Goal: Task Accomplishment & Management: Complete application form

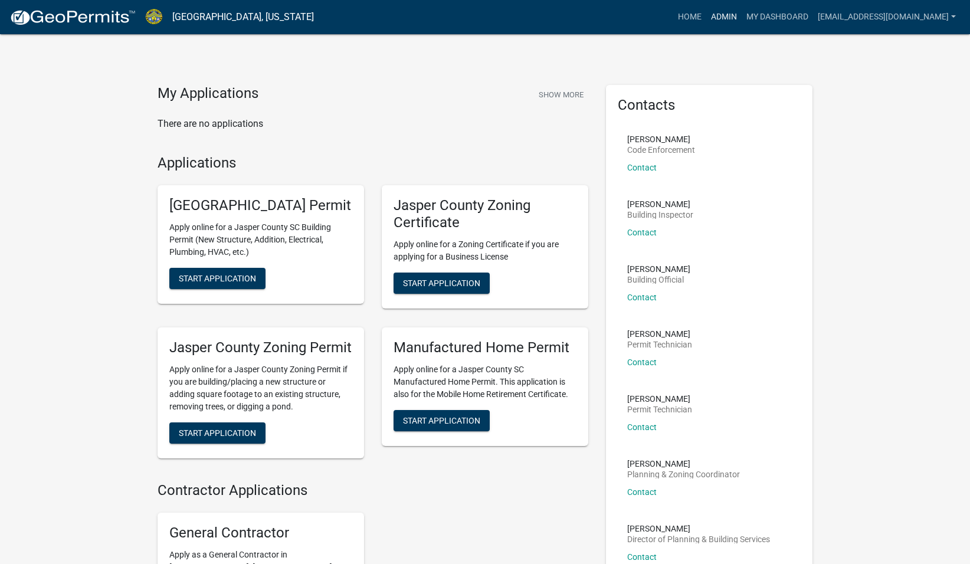
click at [733, 7] on link "Admin" at bounding box center [723, 17] width 35 height 22
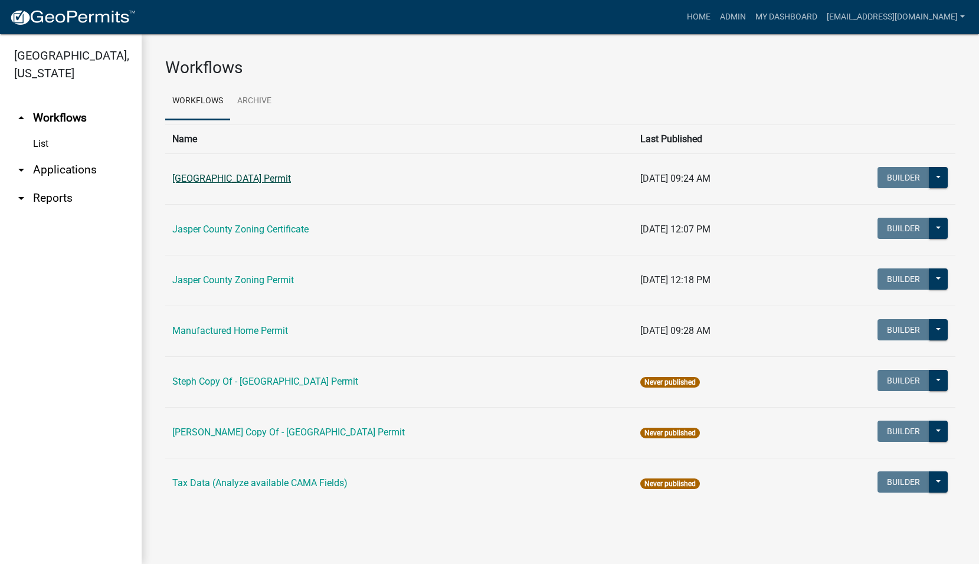
click at [241, 179] on link "[GEOGRAPHIC_DATA] Permit" at bounding box center [231, 178] width 119 height 11
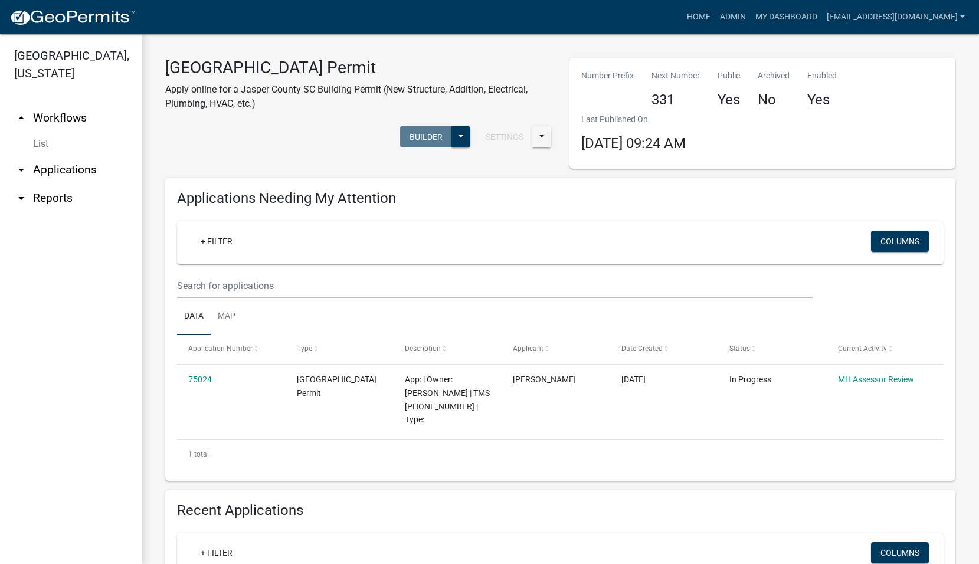
click at [51, 169] on link "arrow_drop_down Applications" at bounding box center [71, 170] width 142 height 28
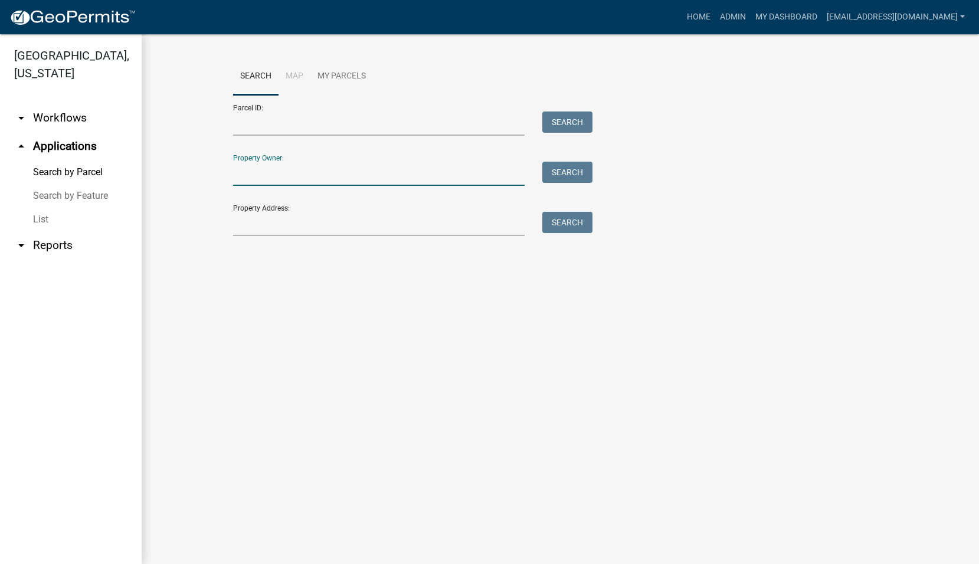
click at [364, 178] on input "Property Owner:" at bounding box center [379, 174] width 292 height 24
click at [218, 225] on wm-workflow-application-search-view "Search Map My Parcels Parcel ID: Search Property Owner: Search Property Address…" at bounding box center [560, 152] width 790 height 189
click at [257, 226] on input "Property Address:" at bounding box center [379, 224] width 292 height 24
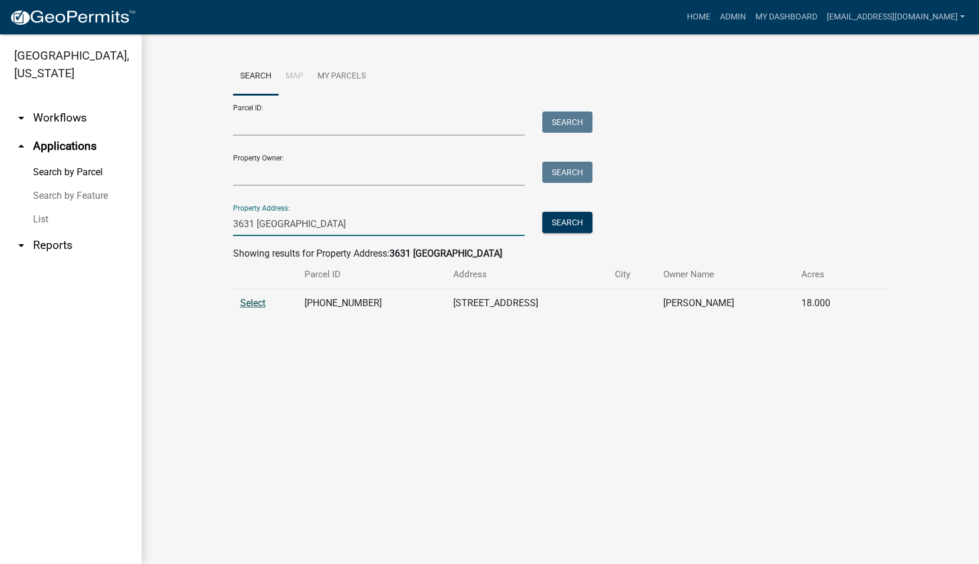
type input "3631 [GEOGRAPHIC_DATA]"
click at [252, 307] on span "Select" at bounding box center [252, 302] width 25 height 11
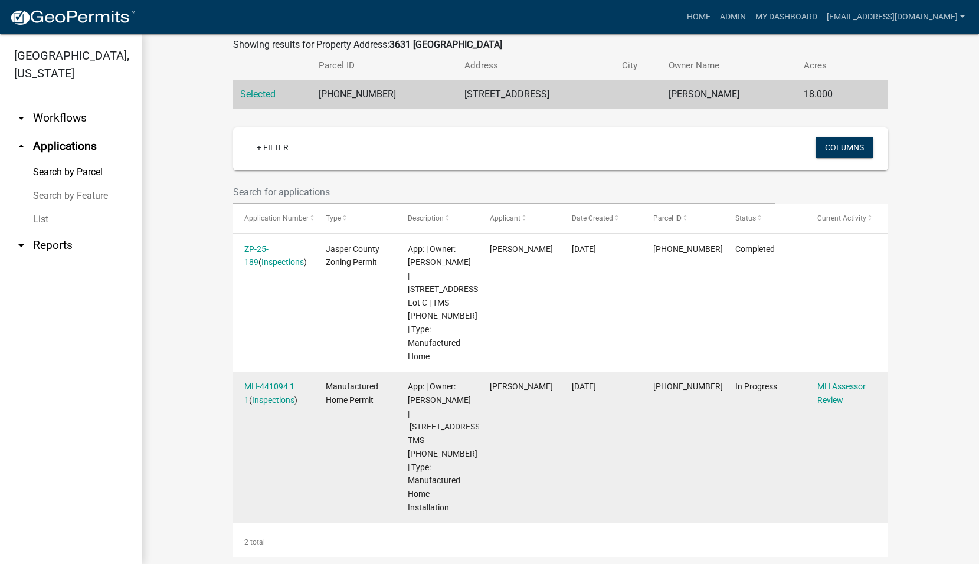
scroll to position [225, 0]
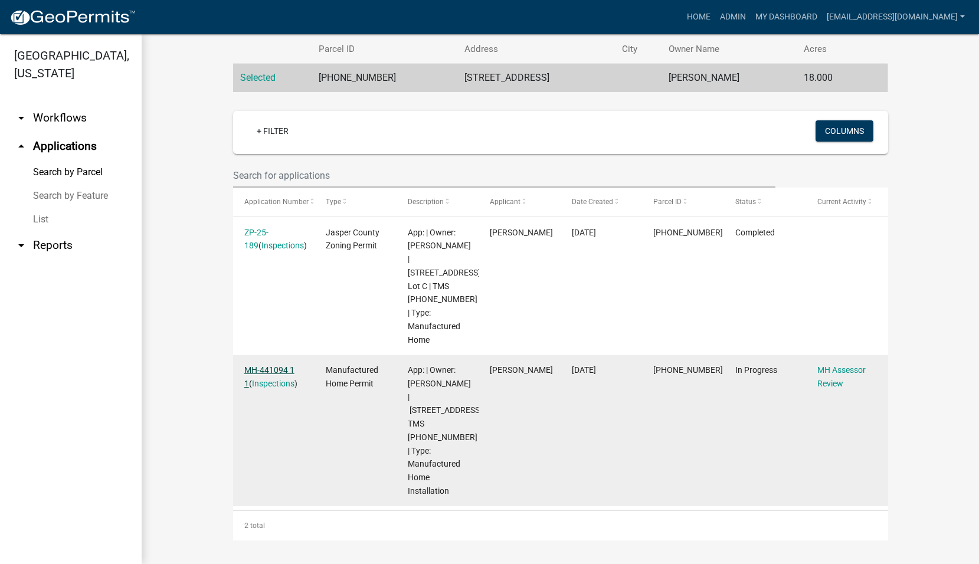
click at [261, 366] on link "MH-441094 1 1" at bounding box center [269, 376] width 50 height 23
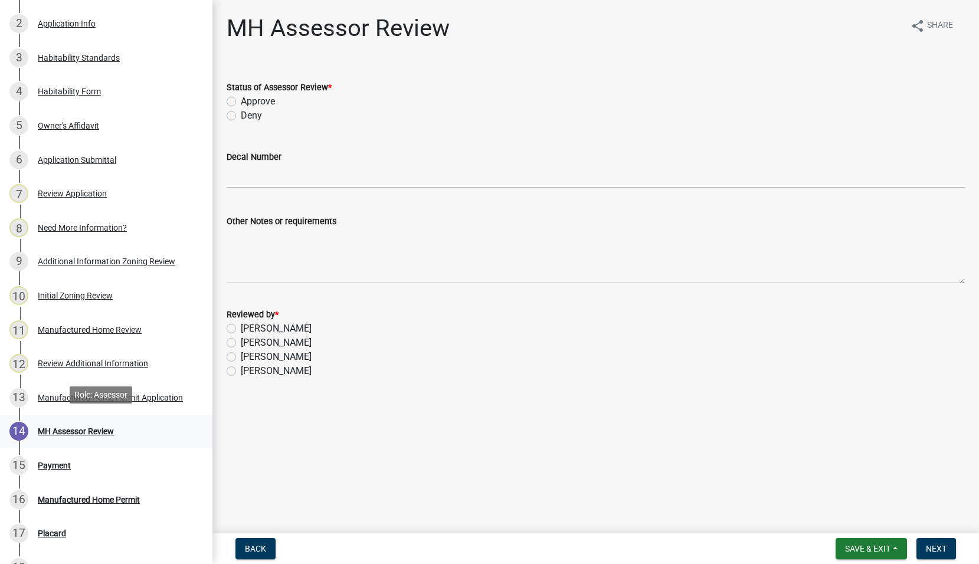
scroll to position [236, 0]
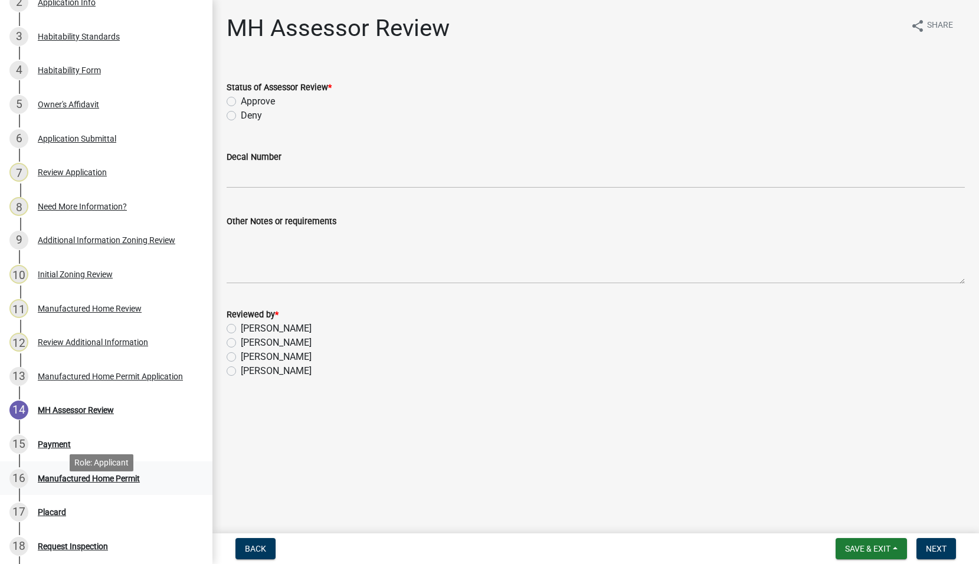
click at [123, 483] on div "Manufactured Home Permit" at bounding box center [89, 478] width 102 height 8
click at [83, 483] on div "Manufactured Home Permit" at bounding box center [89, 478] width 102 height 8
click at [71, 313] on div "Manufactured Home Review" at bounding box center [90, 308] width 104 height 8
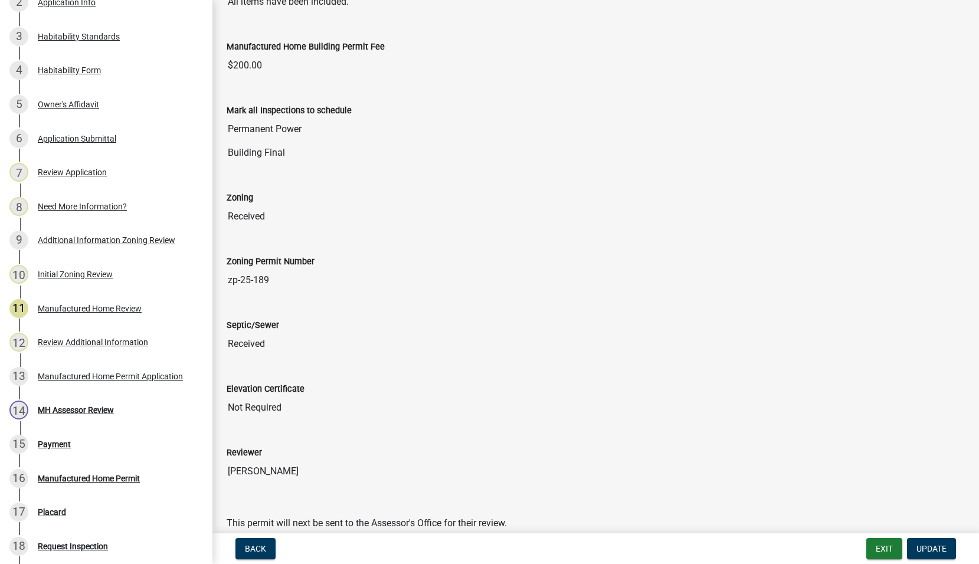
scroll to position [212, 0]
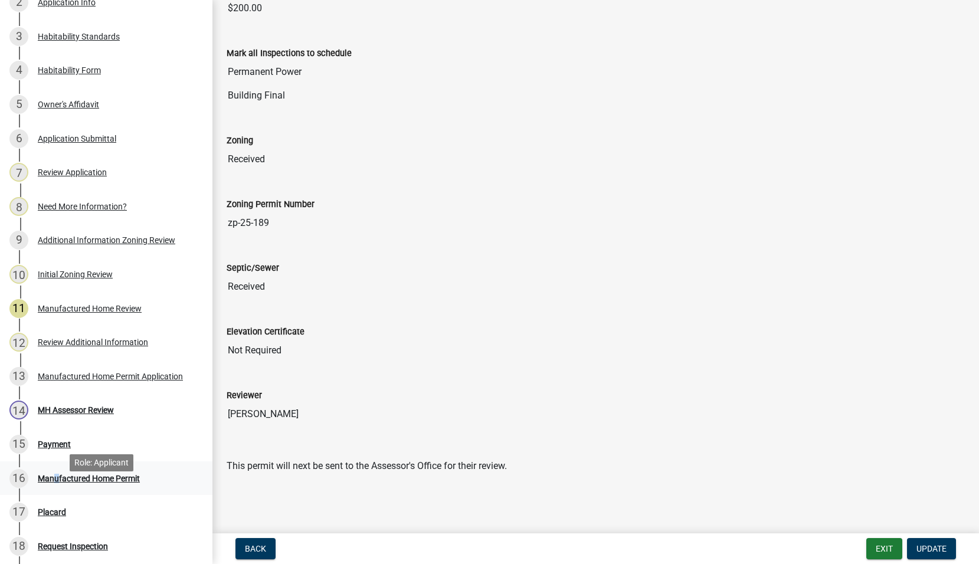
click at [52, 483] on div "Manufactured Home Permit" at bounding box center [89, 478] width 102 height 8
click at [134, 483] on div "Manufactured Home Permit" at bounding box center [89, 478] width 102 height 8
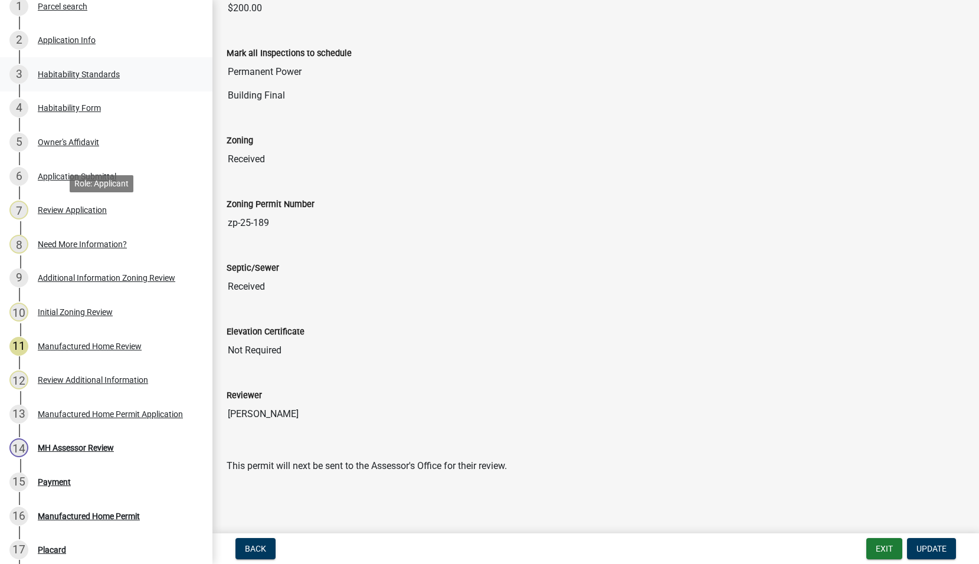
scroll to position [91, 0]
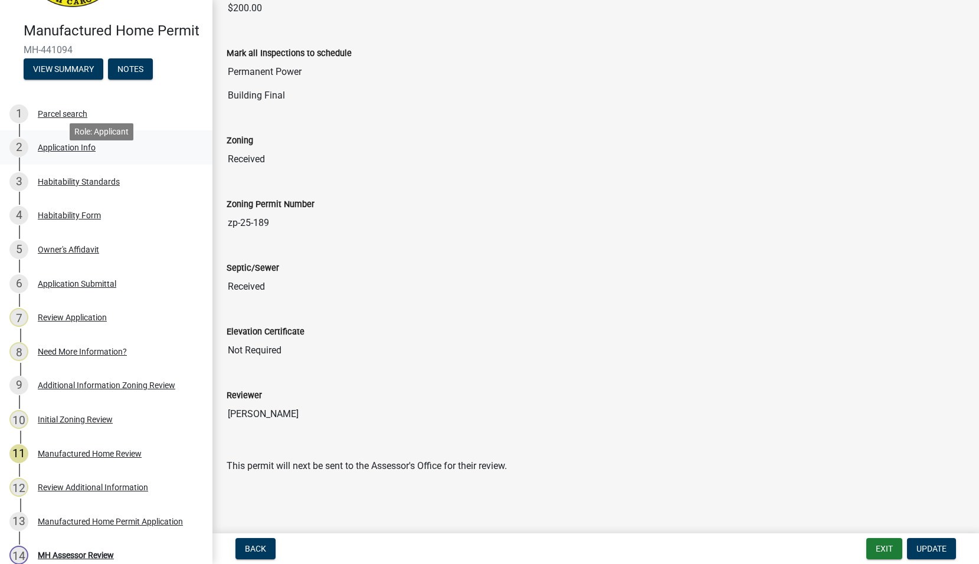
click at [64, 152] on div "Application Info" at bounding box center [67, 147] width 58 height 8
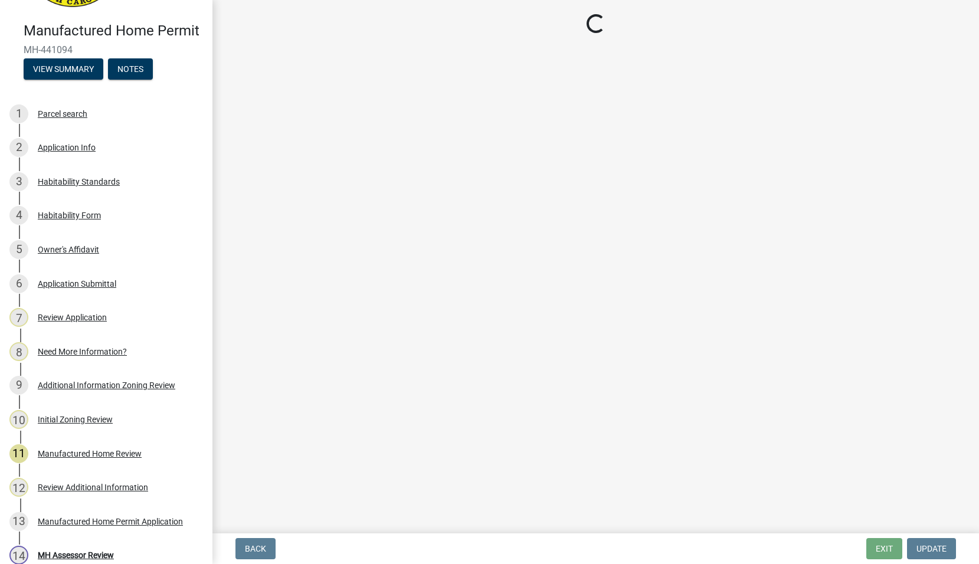
select select "00748aa1-56c2-4786-b7ff-9b3cb1d8d455"
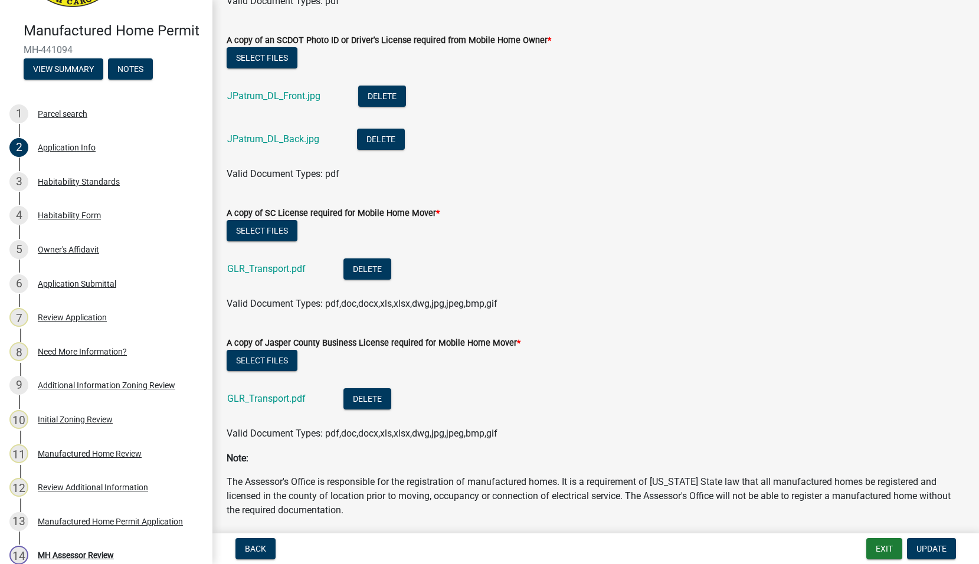
scroll to position [3422, 0]
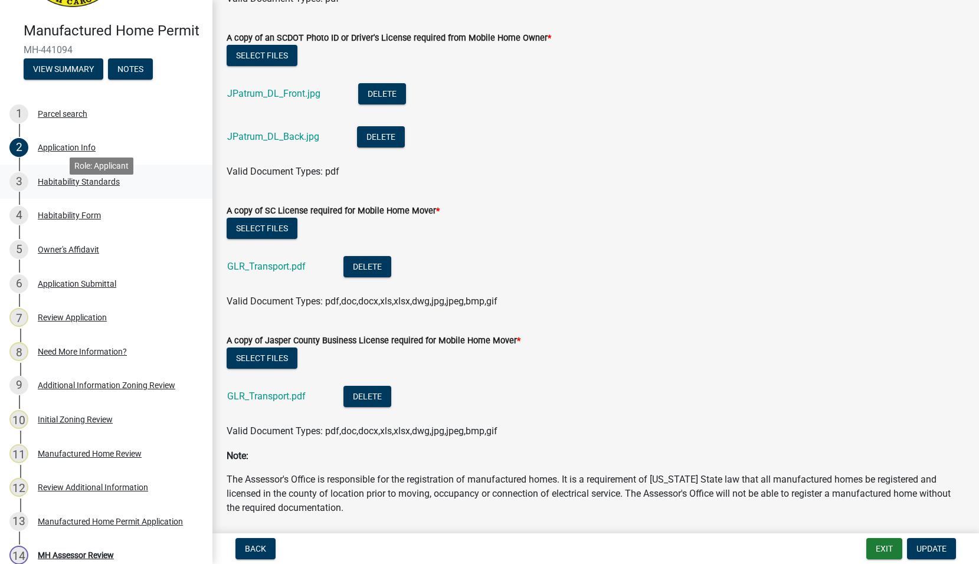
click at [62, 186] on div "Habitability Standards" at bounding box center [79, 182] width 82 height 8
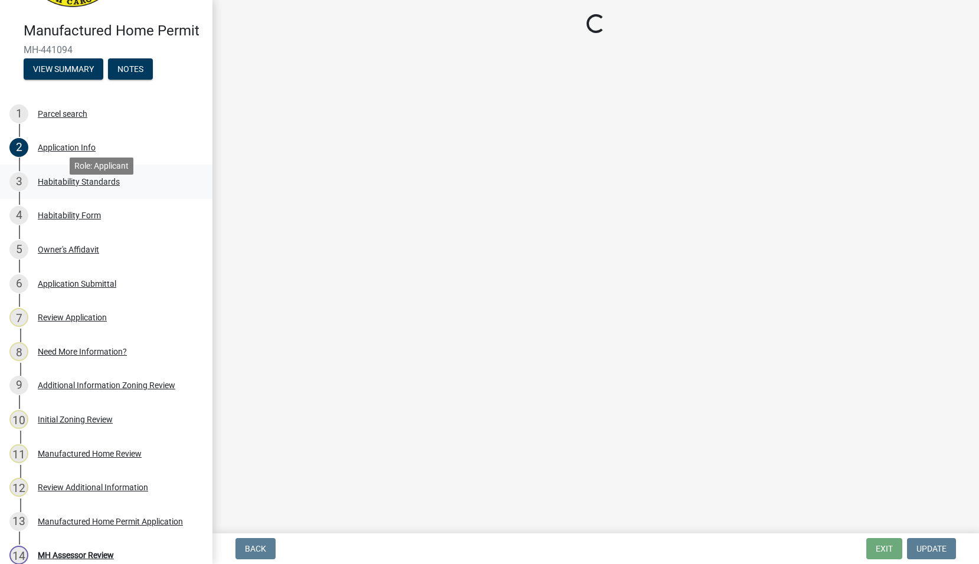
scroll to position [0, 0]
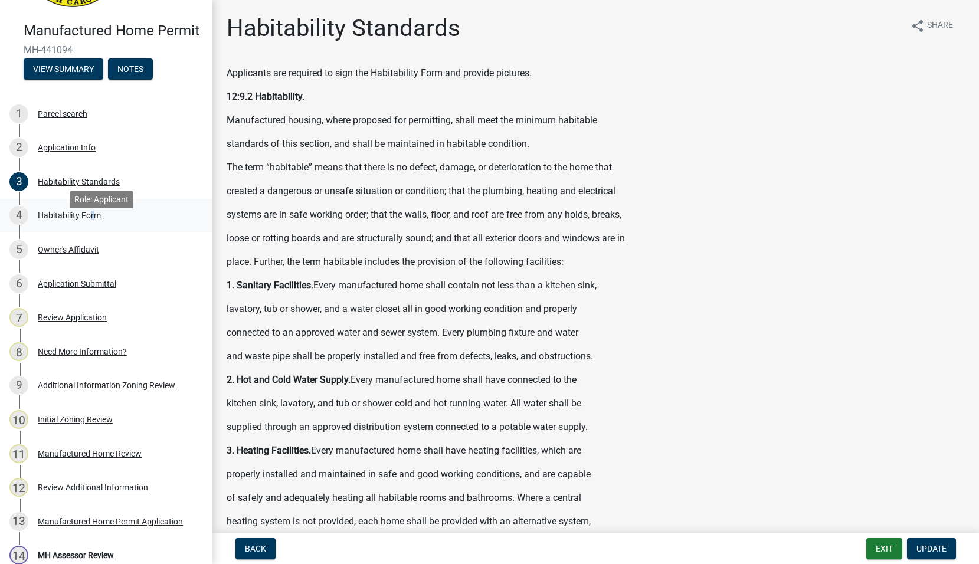
click at [89, 220] on div "Habitability Form" at bounding box center [69, 215] width 63 height 8
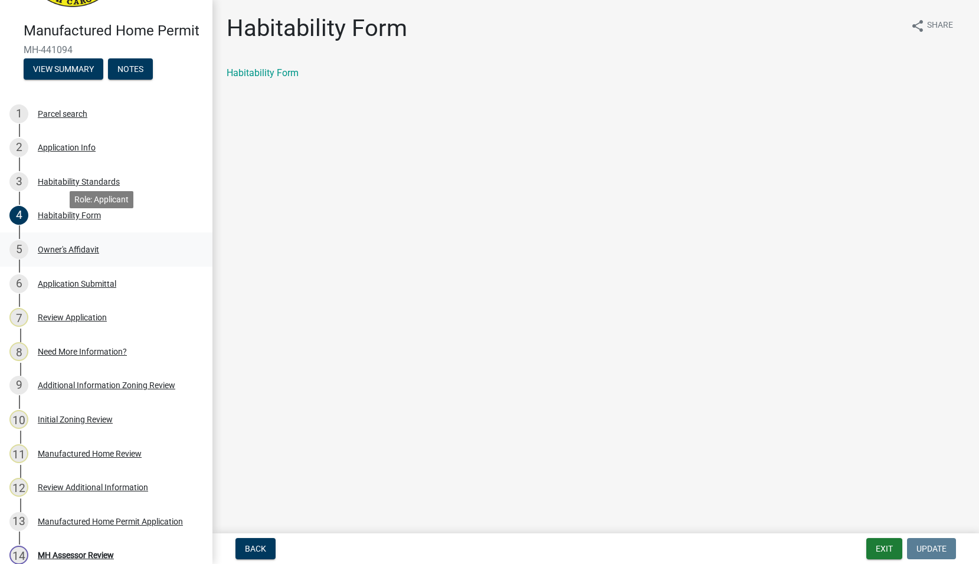
drag, startPoint x: 89, startPoint y: 234, endPoint x: 84, endPoint y: 266, distance: 32.1
click at [86, 254] on div "Owner's Affidavit" at bounding box center [68, 249] width 61 height 8
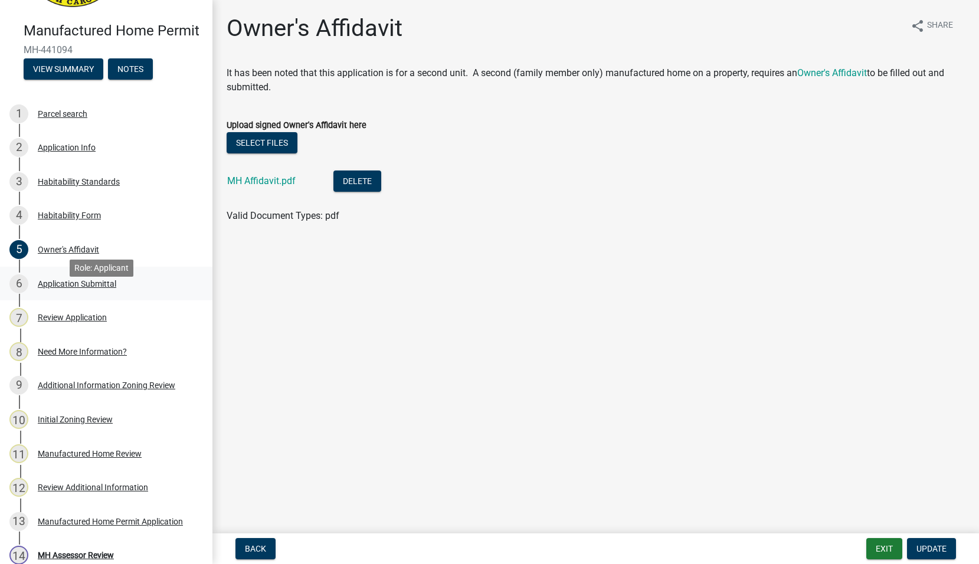
click at [89, 288] on div "Application Submittal" at bounding box center [77, 284] width 78 height 8
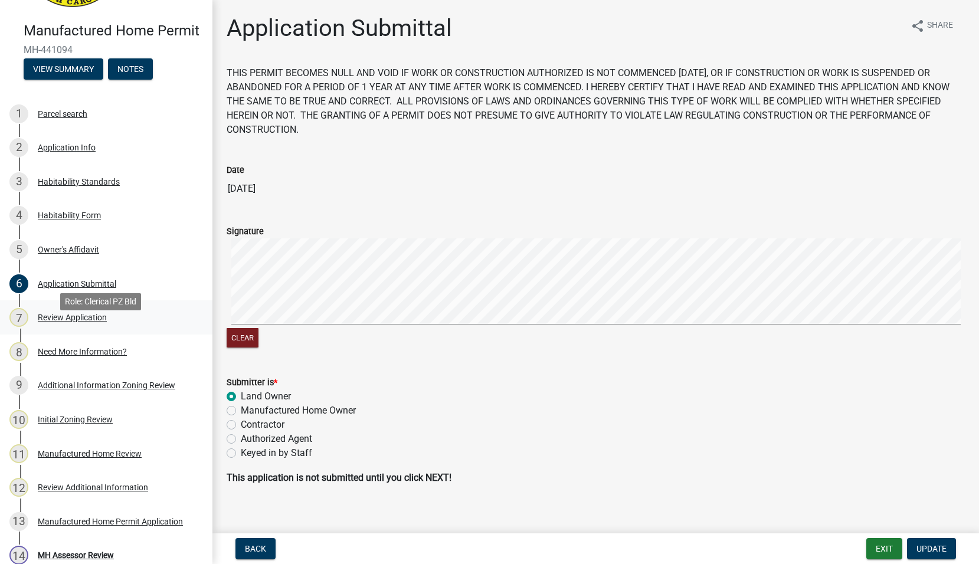
click at [61, 322] on div "Review Application" at bounding box center [72, 317] width 69 height 8
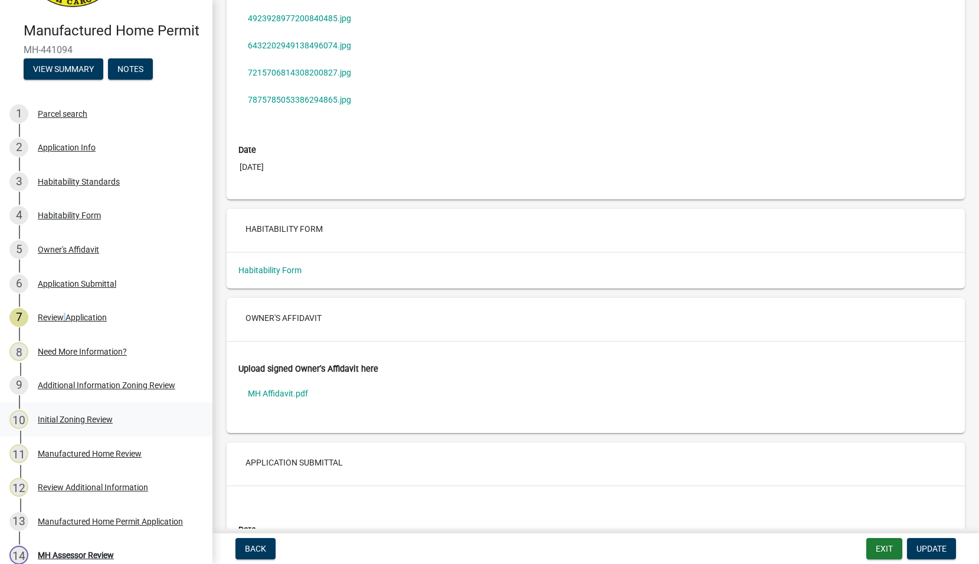
scroll to position [3985, 0]
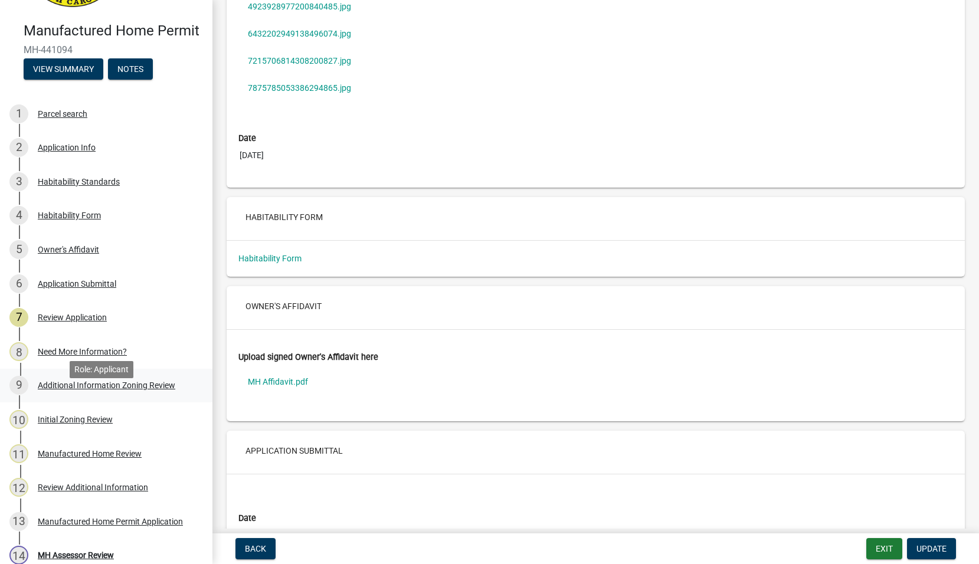
click at [66, 389] on div "Additional Information Zoning Review" at bounding box center [106, 385] width 137 height 8
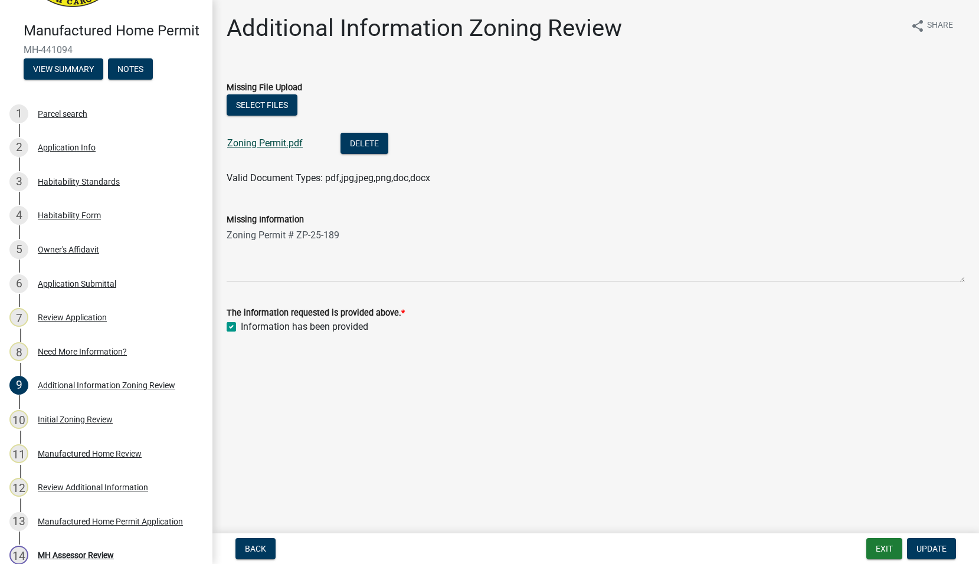
click at [260, 140] on link "Zoning Permit.pdf" at bounding box center [265, 142] width 76 height 11
click at [89, 424] on div "Initial Zoning Review" at bounding box center [75, 419] width 75 height 8
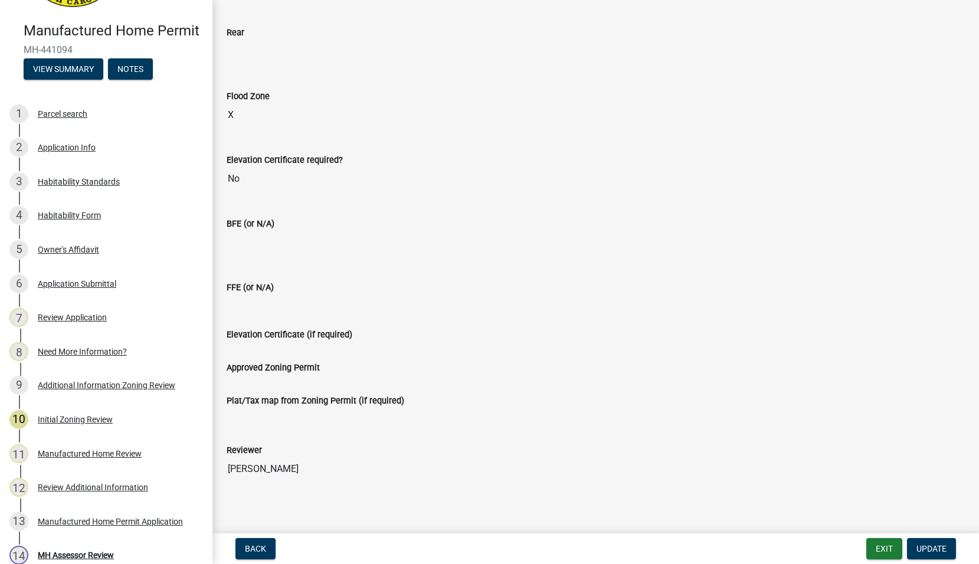
scroll to position [283, 0]
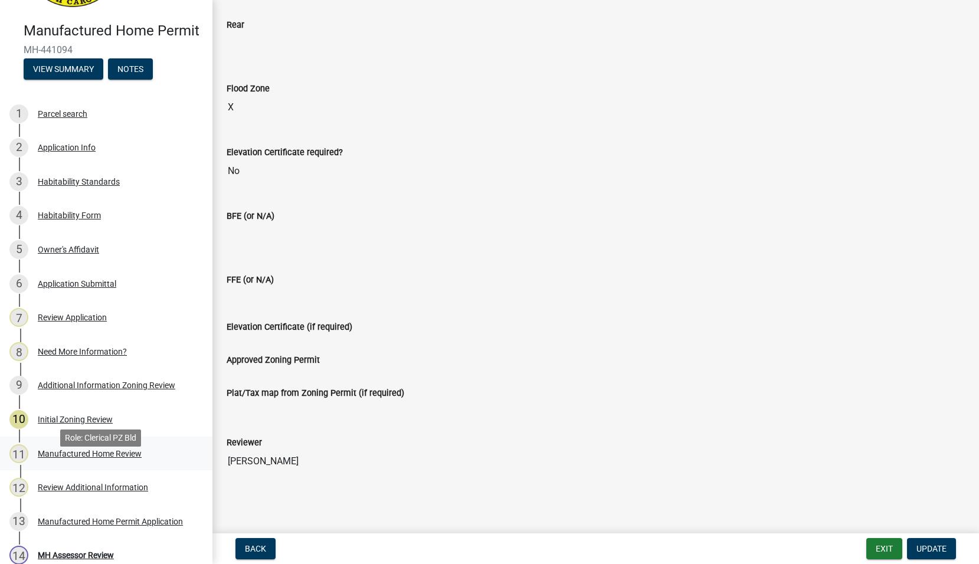
drag, startPoint x: 81, startPoint y: 467, endPoint x: 164, endPoint y: 470, distance: 82.7
click at [82, 458] on div "Manufactured Home Review" at bounding box center [90, 454] width 104 height 8
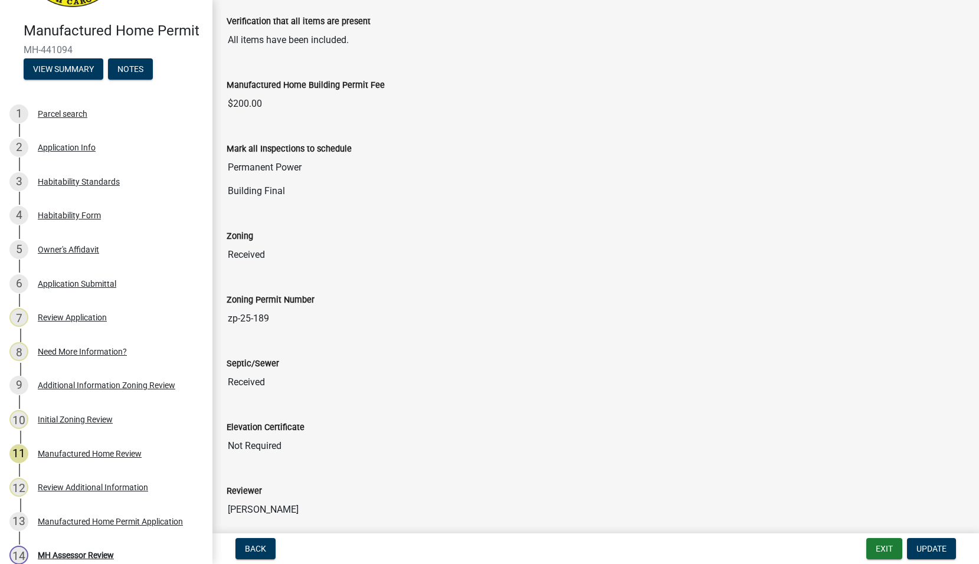
scroll to position [0, 0]
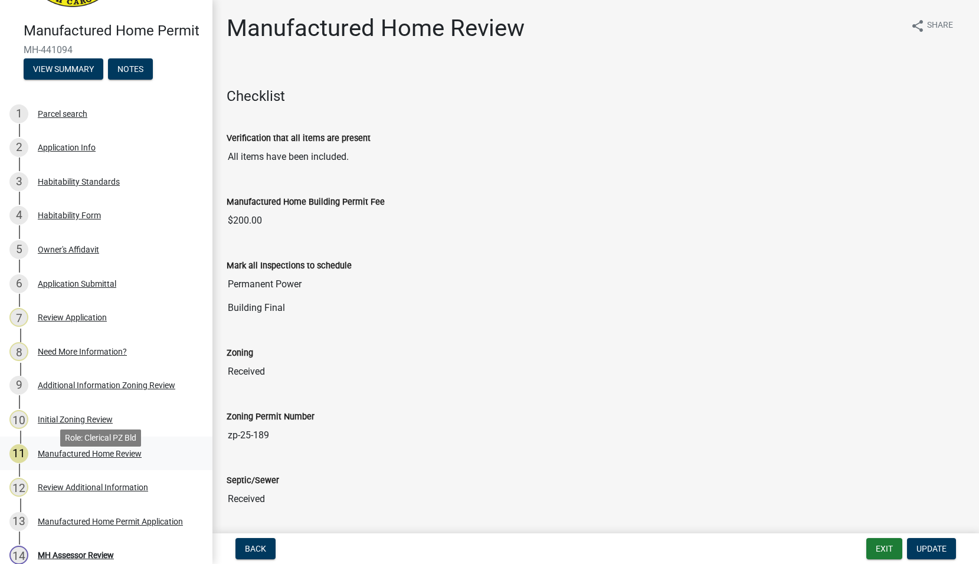
click at [100, 458] on div "Manufactured Home Review" at bounding box center [90, 454] width 104 height 8
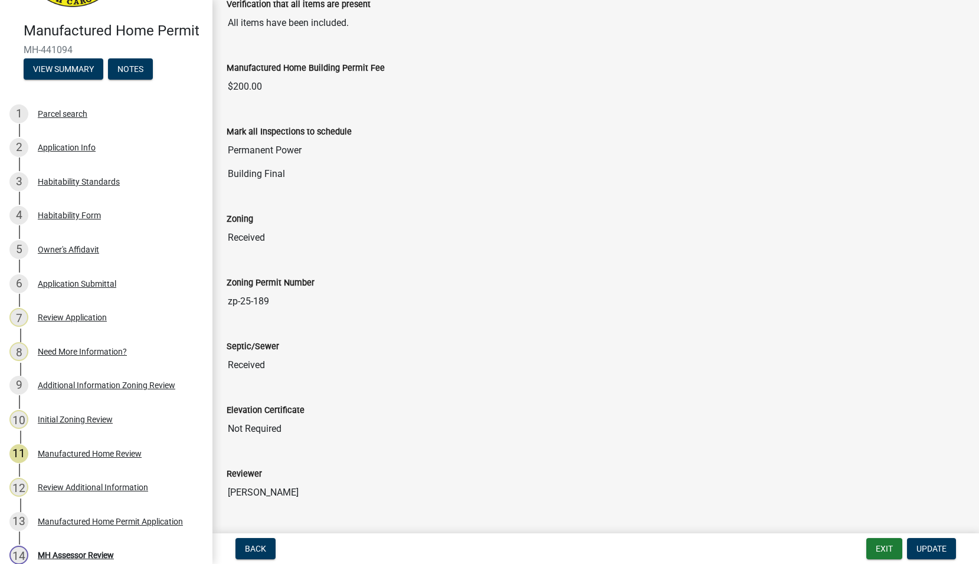
scroll to position [212, 0]
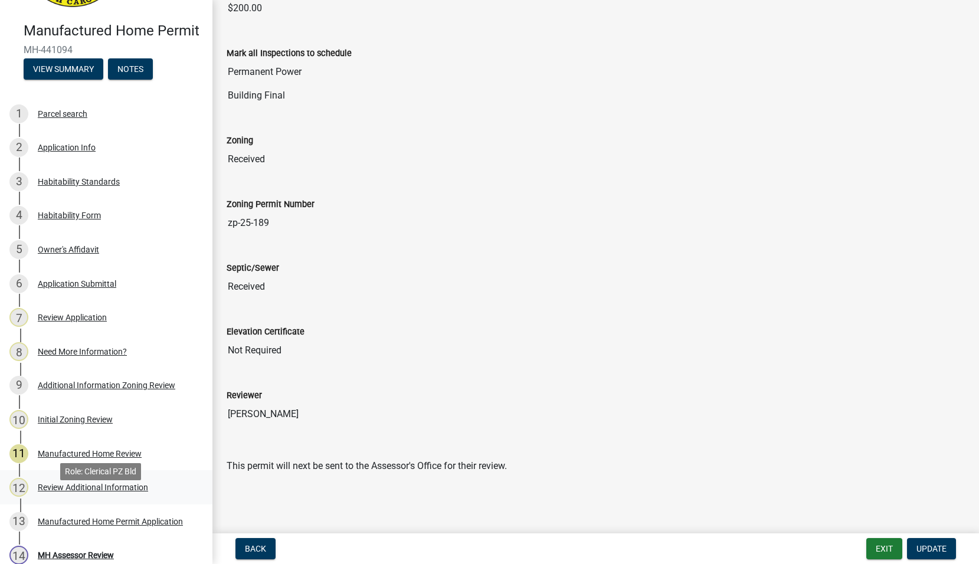
click at [82, 492] on div "Review Additional Information" at bounding box center [93, 487] width 110 height 8
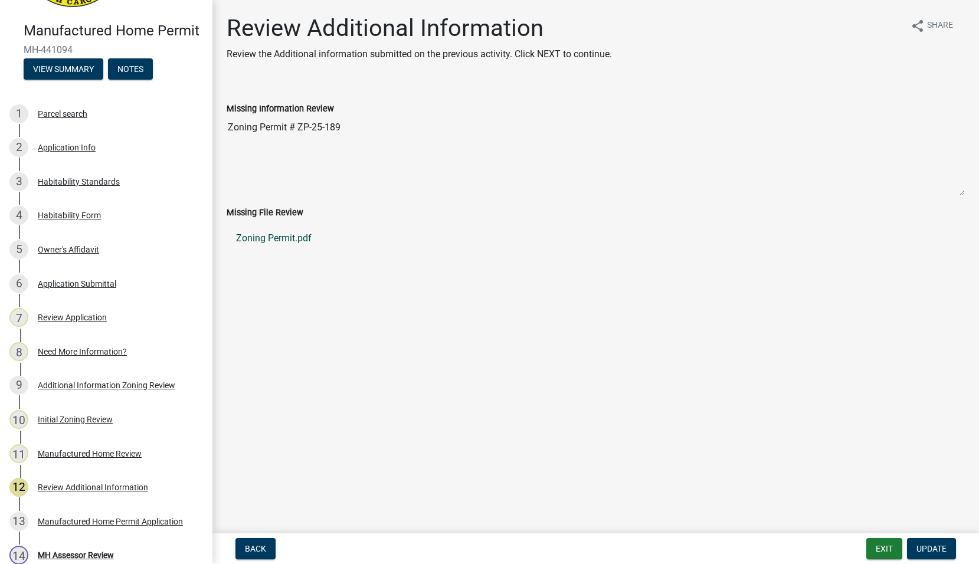
click at [290, 241] on link "Zoning Permit.pdf" at bounding box center [596, 238] width 738 height 28
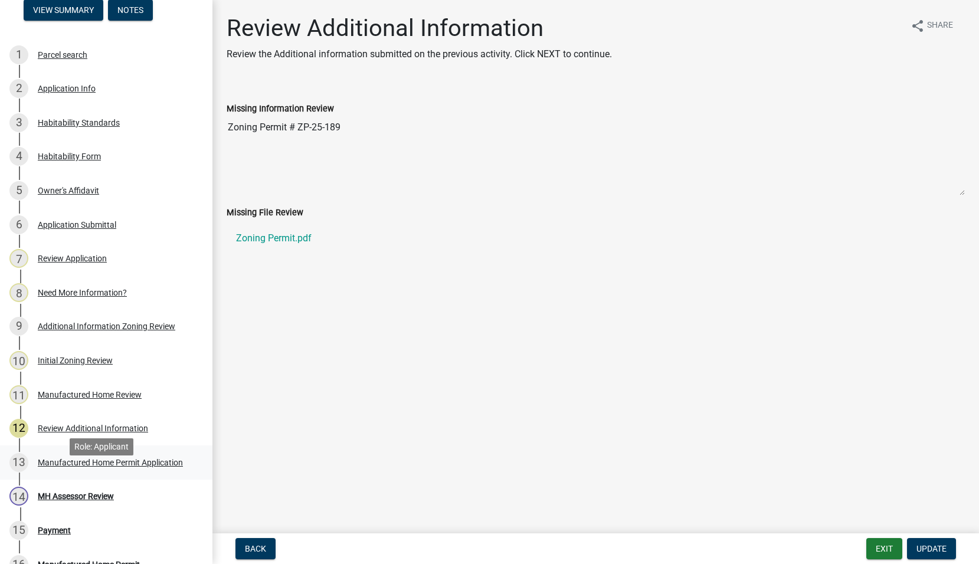
click at [100, 467] on div "Manufactured Home Permit Application" at bounding box center [110, 462] width 145 height 8
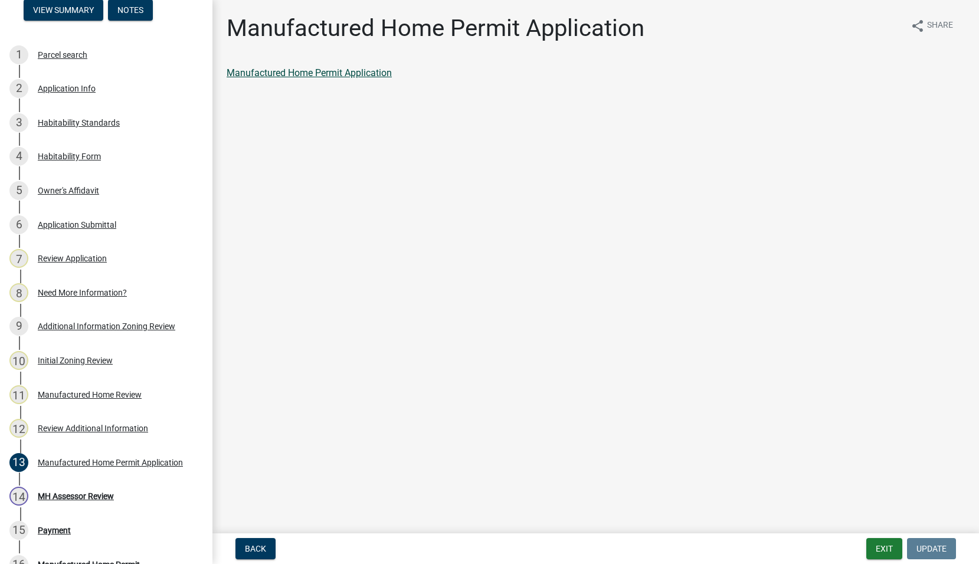
click at [325, 75] on link "Manufactured Home Permit Application" at bounding box center [309, 72] width 165 height 11
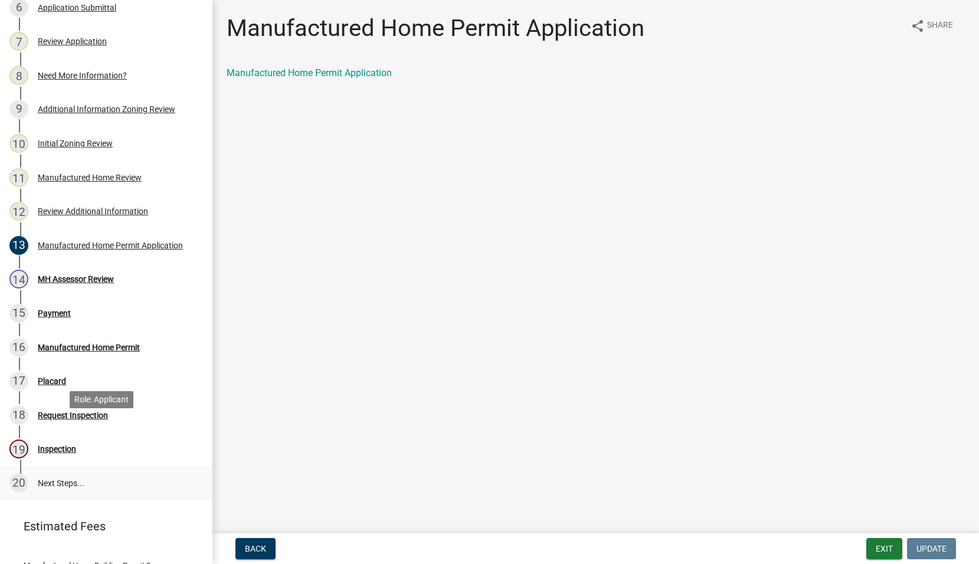
scroll to position [386, 0]
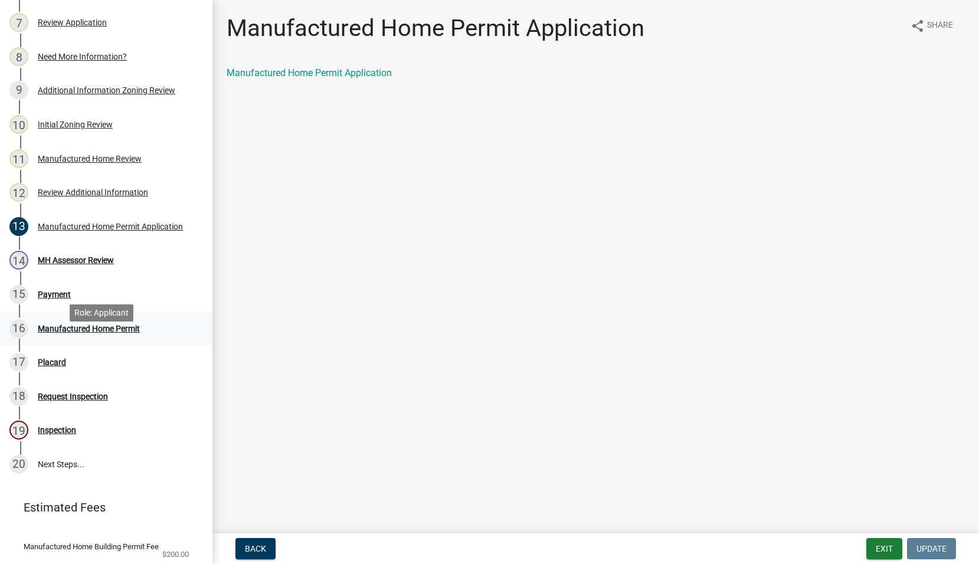
click at [123, 333] on div "Manufactured Home Permit" at bounding box center [89, 329] width 102 height 8
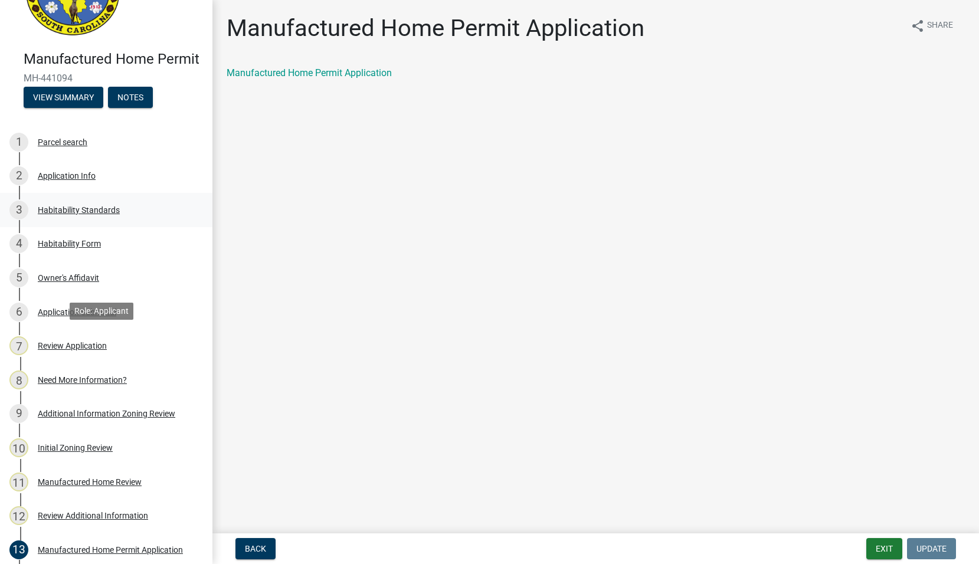
scroll to position [0, 0]
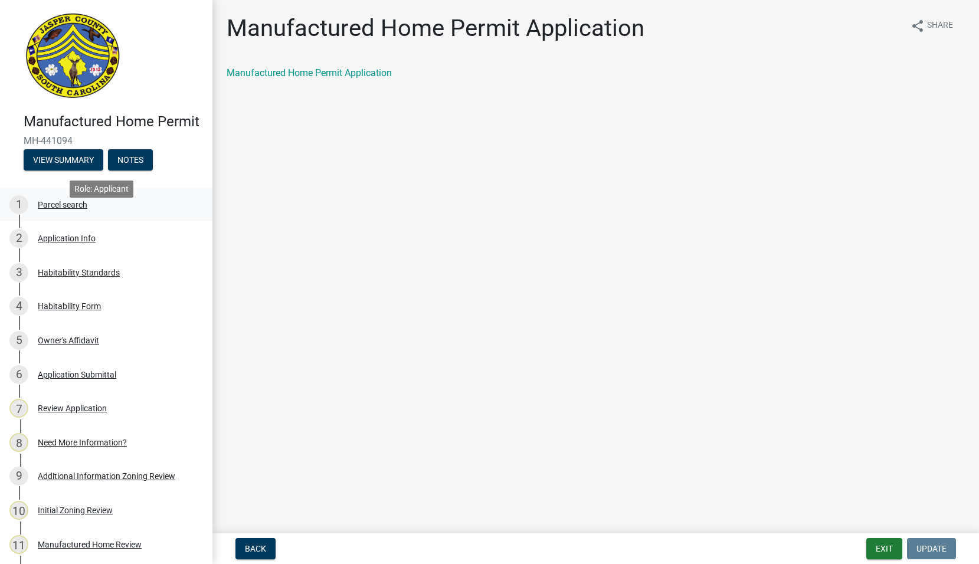
click at [60, 209] on div "Parcel search" at bounding box center [63, 205] width 50 height 8
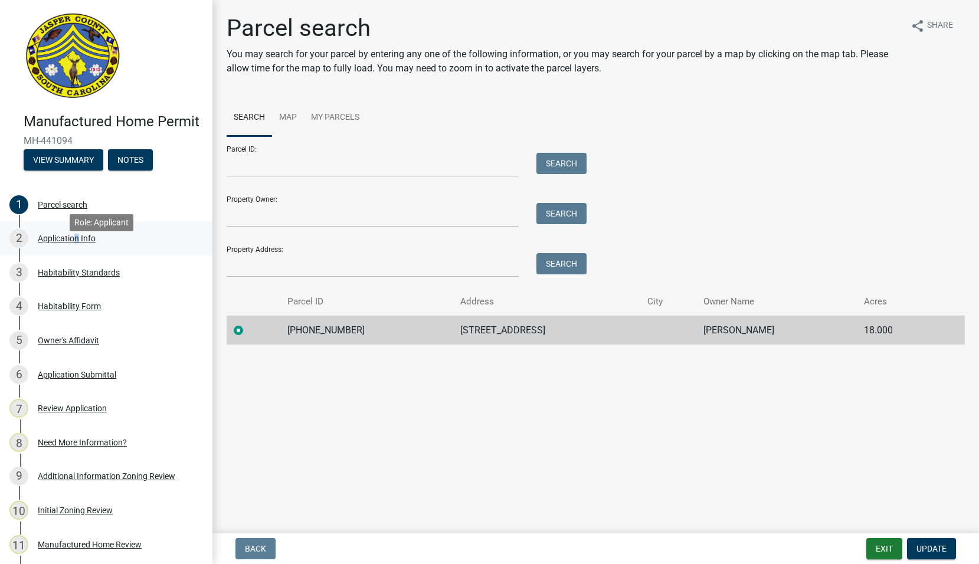
click at [73, 243] on div "Application Info" at bounding box center [67, 238] width 58 height 8
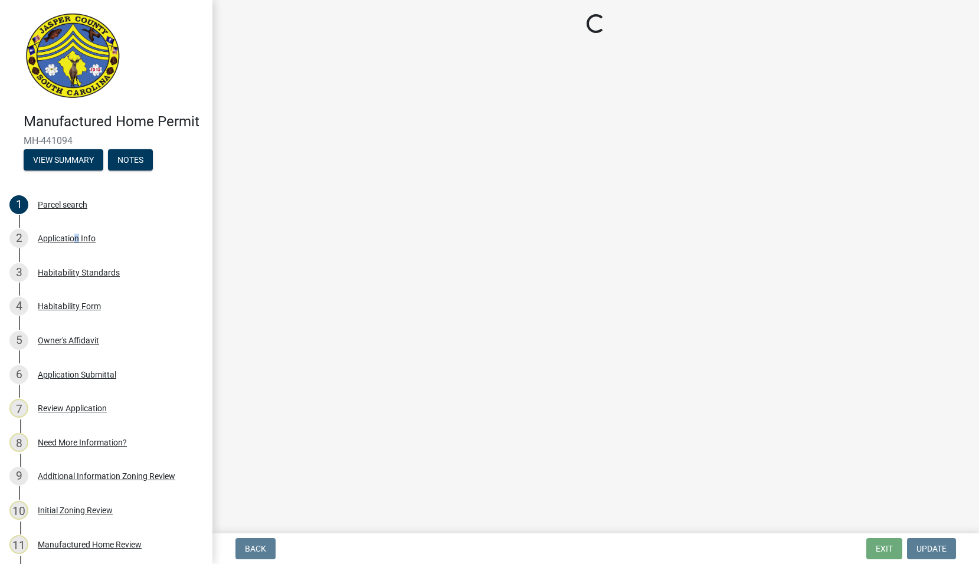
select select "00748aa1-56c2-4786-b7ff-9b3cb1d8d455"
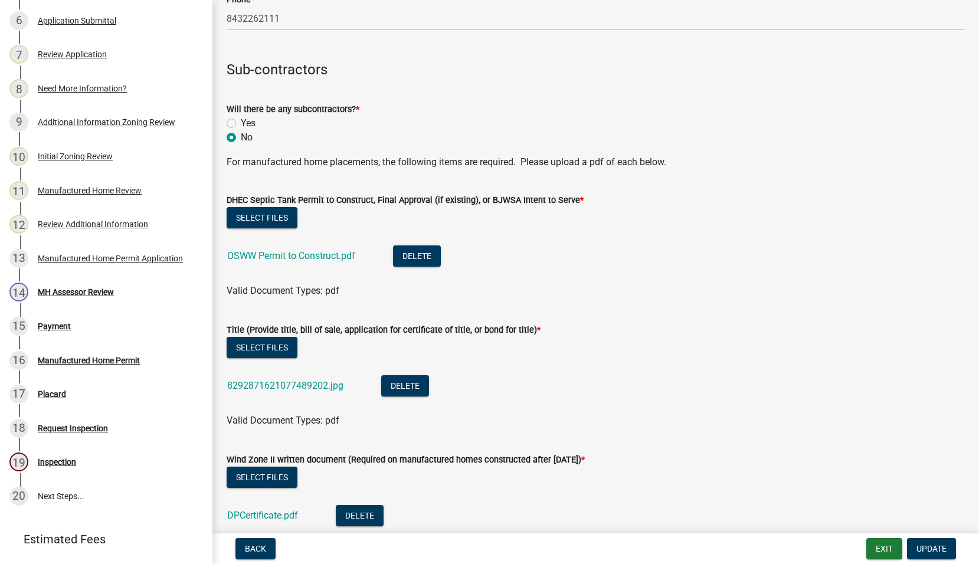
scroll to position [2891, 0]
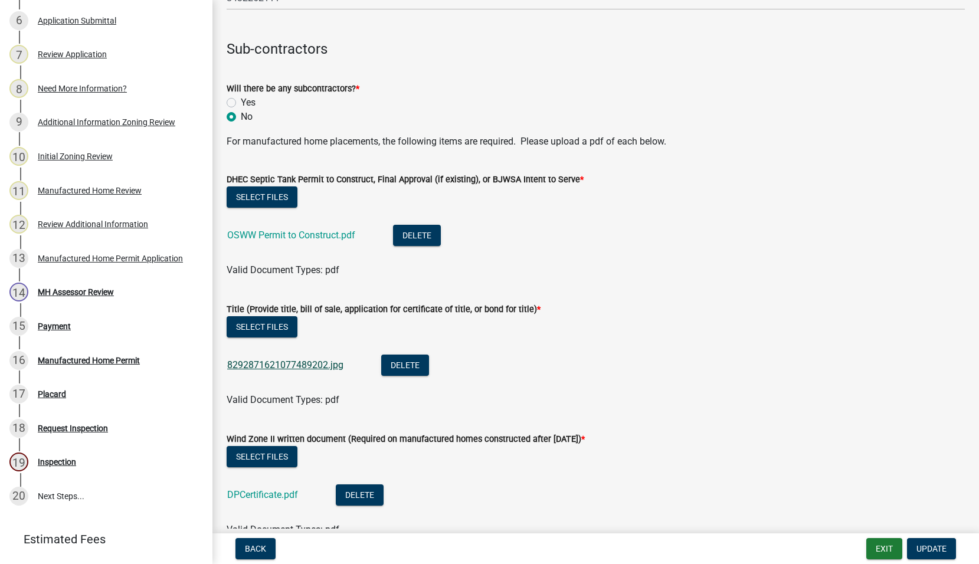
click at [292, 364] on link "8292871621077489202.jpg" at bounding box center [285, 364] width 116 height 11
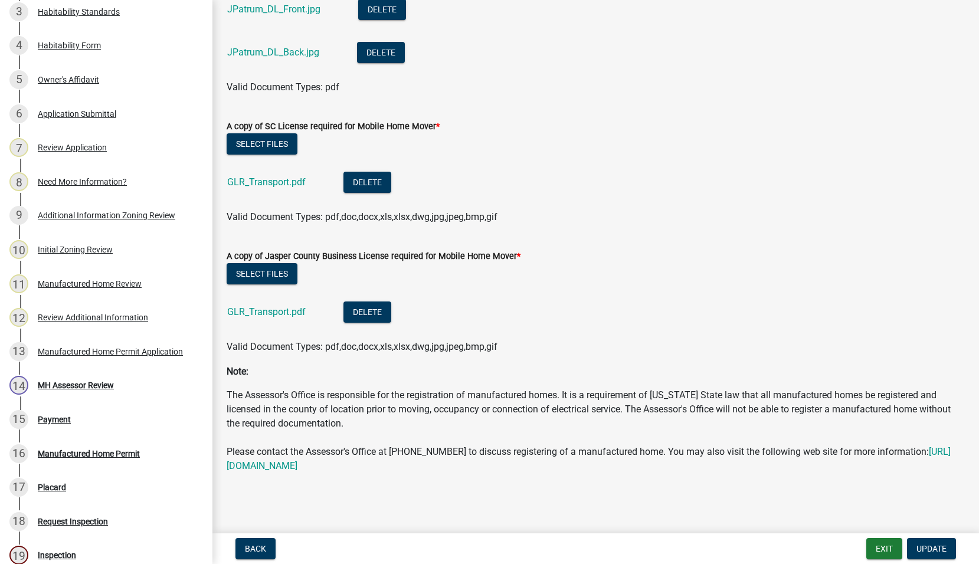
scroll to position [59, 0]
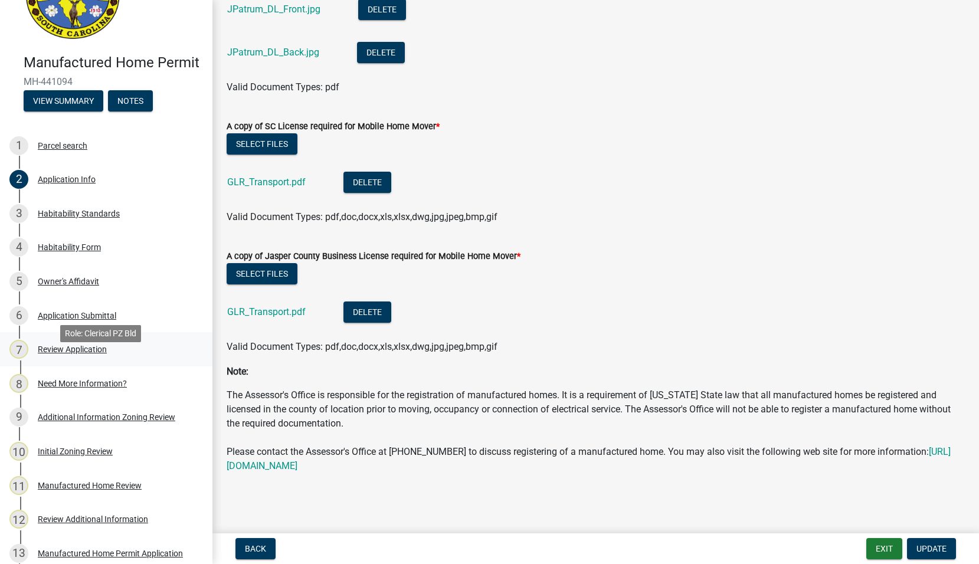
click at [106, 353] on div "Review Application" at bounding box center [72, 349] width 69 height 8
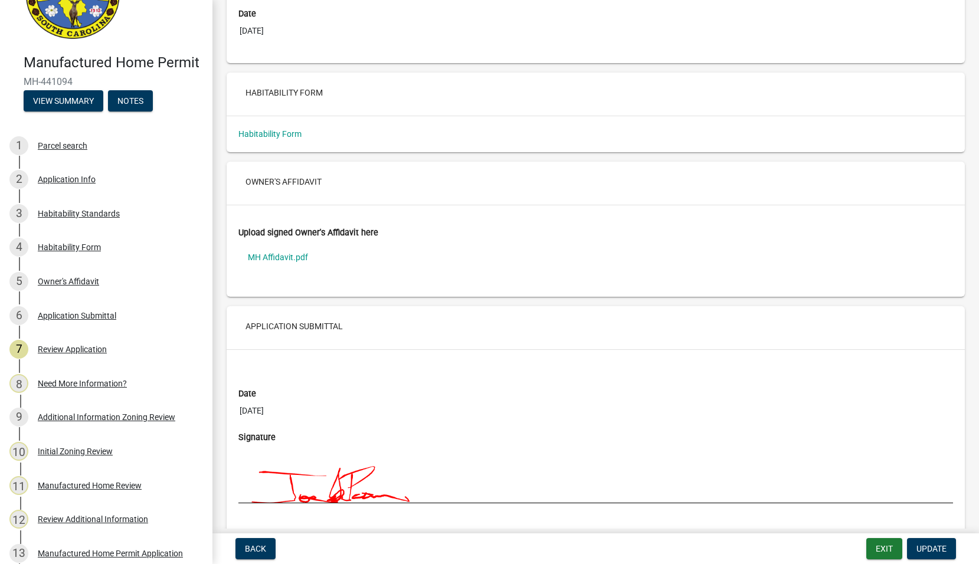
scroll to position [4221, 0]
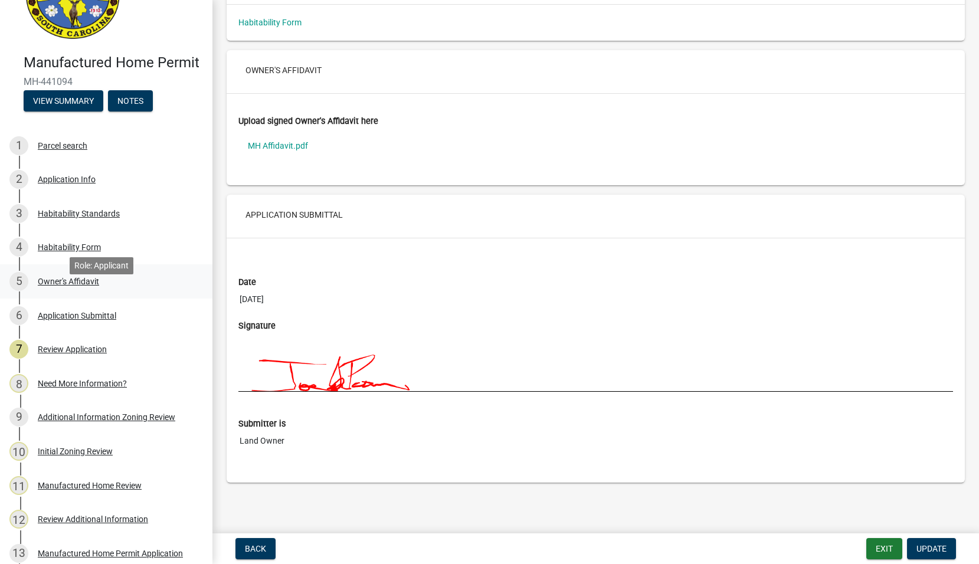
click at [45, 286] on div "Owner's Affidavit" at bounding box center [68, 281] width 61 height 8
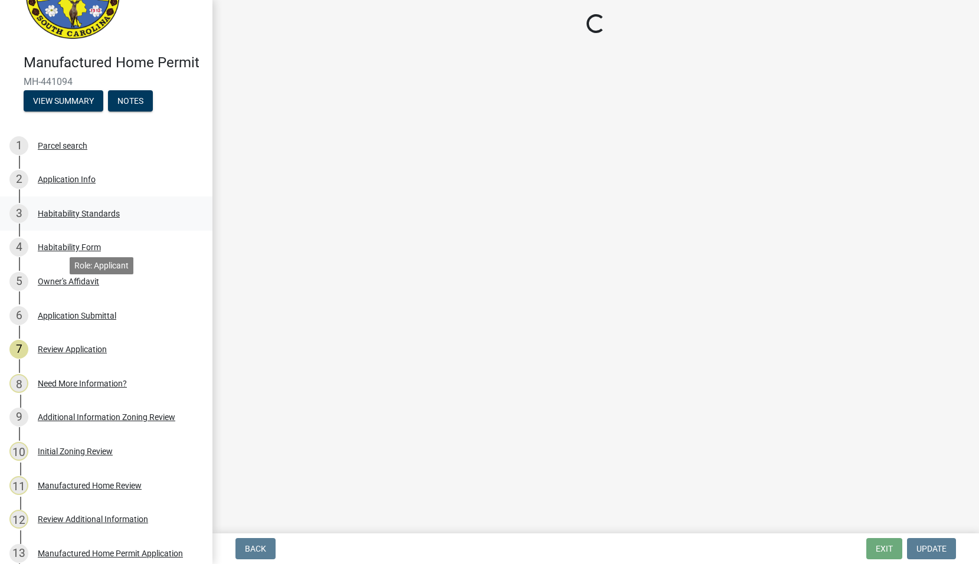
scroll to position [0, 0]
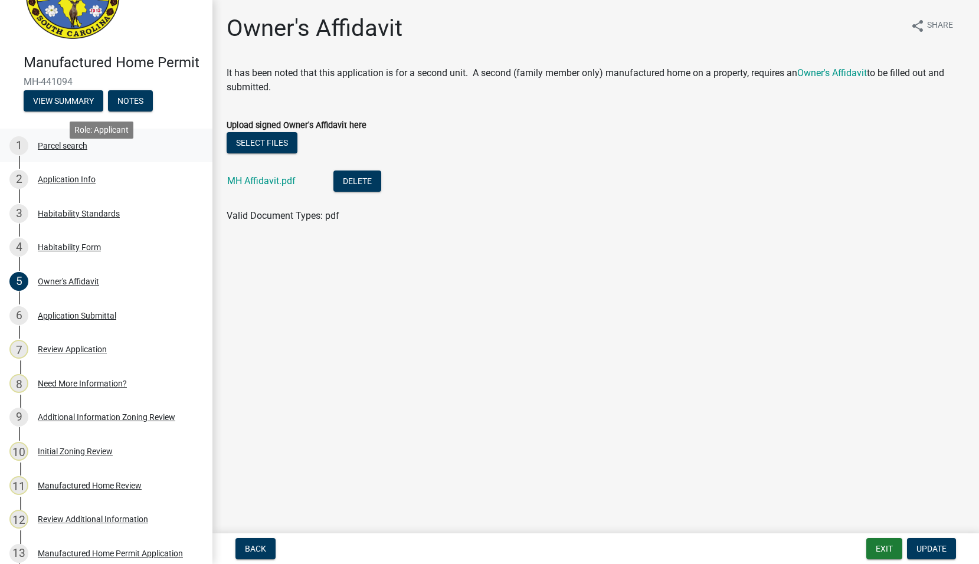
click at [60, 150] on div "Parcel search" at bounding box center [63, 146] width 50 height 8
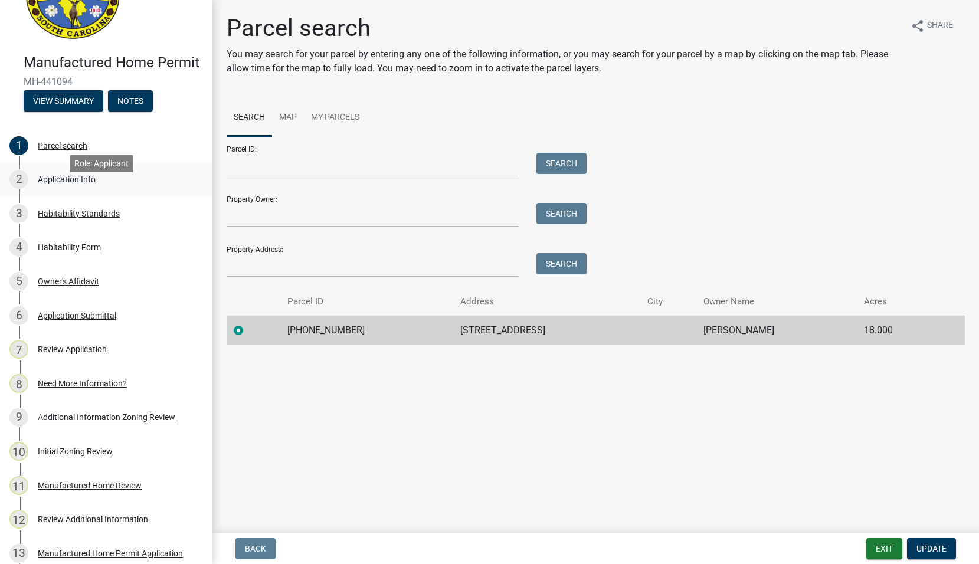
click at [64, 184] on div "Application Info" at bounding box center [67, 179] width 58 height 8
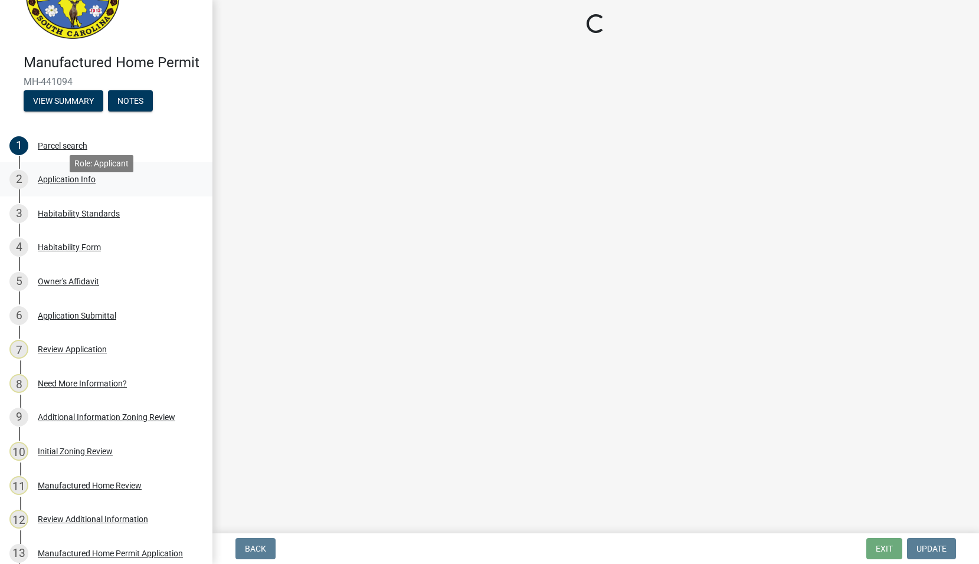
select select "00748aa1-56c2-4786-b7ff-9b3cb1d8d455"
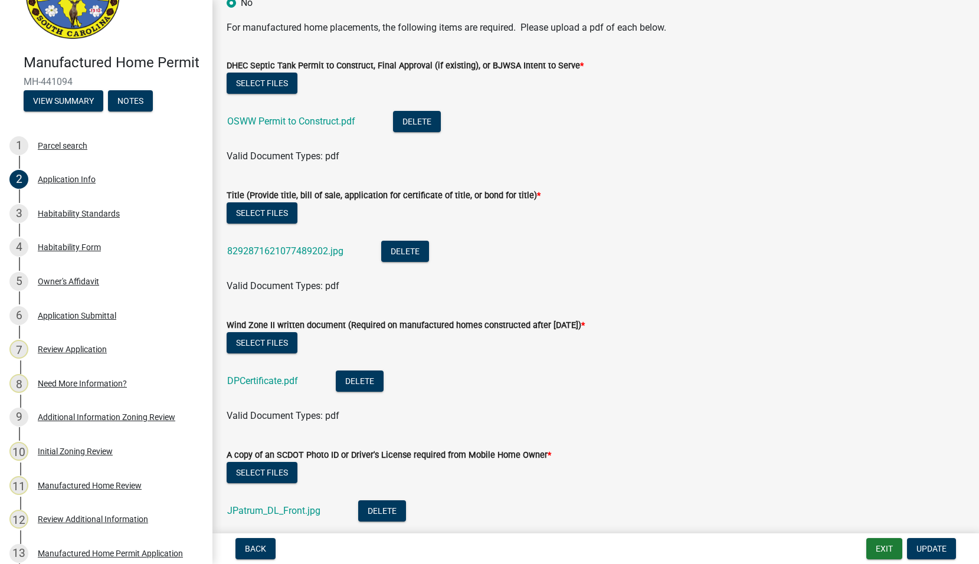
scroll to position [3009, 0]
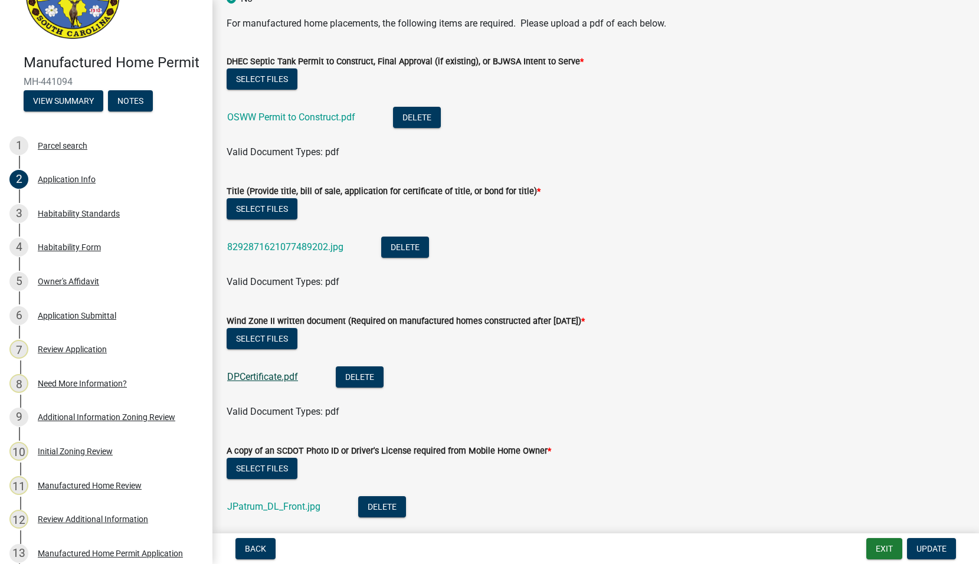
click at [296, 374] on link "DPCertificate.pdf" at bounding box center [262, 376] width 71 height 11
click at [271, 118] on link "OSWW Permit to Construct.pdf" at bounding box center [291, 117] width 128 height 11
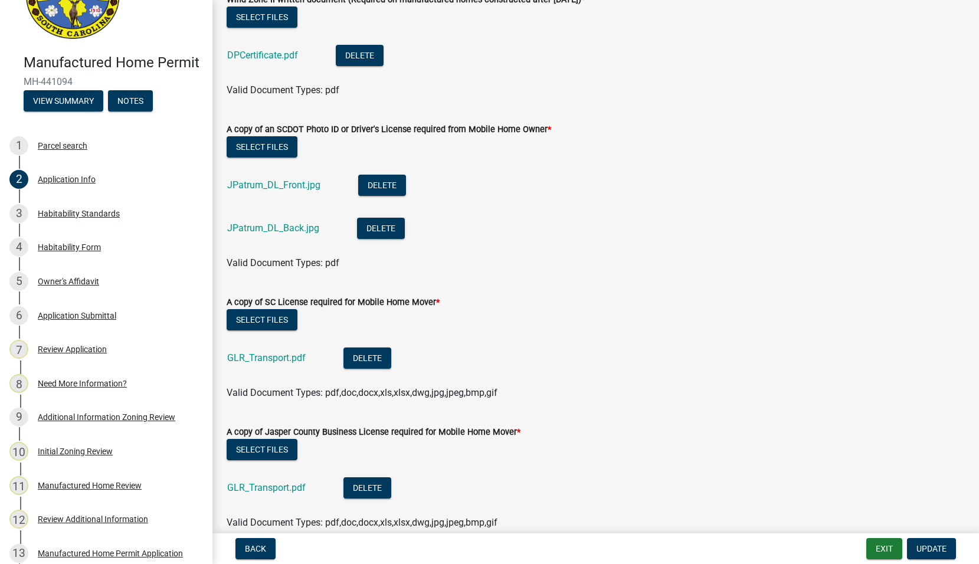
scroll to position [3363, 0]
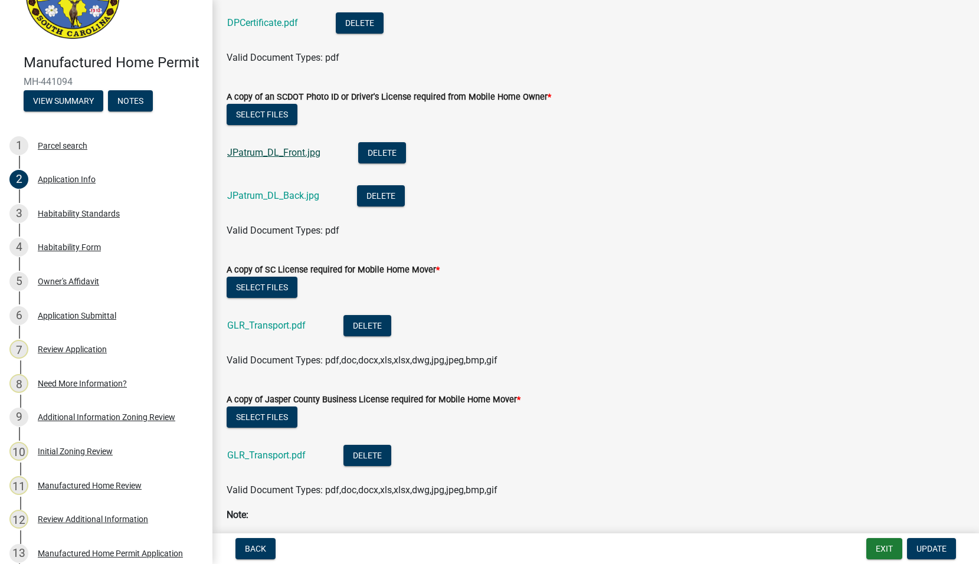
click at [276, 152] on link "JPatrum_DL_Front.jpg" at bounding box center [273, 152] width 93 height 11
click at [279, 325] on link "GLR_Transport.pdf" at bounding box center [266, 325] width 78 height 11
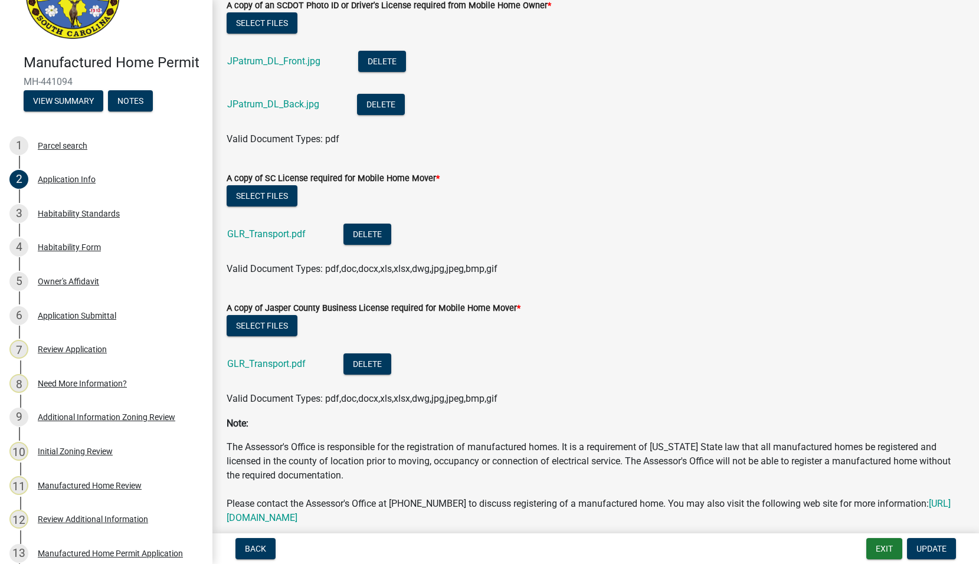
scroll to position [3481, 0]
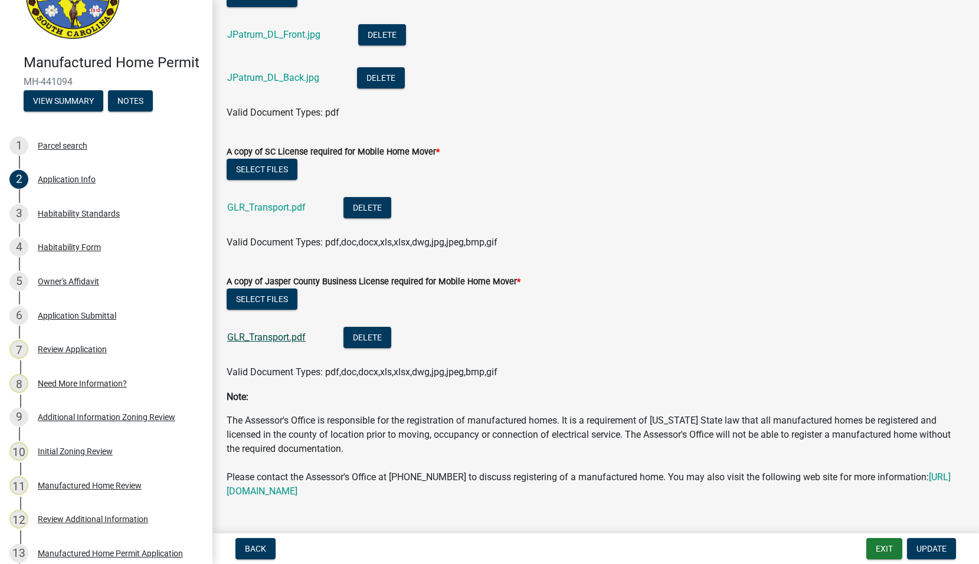
click at [271, 335] on link "GLR_Transport.pdf" at bounding box center [266, 337] width 78 height 11
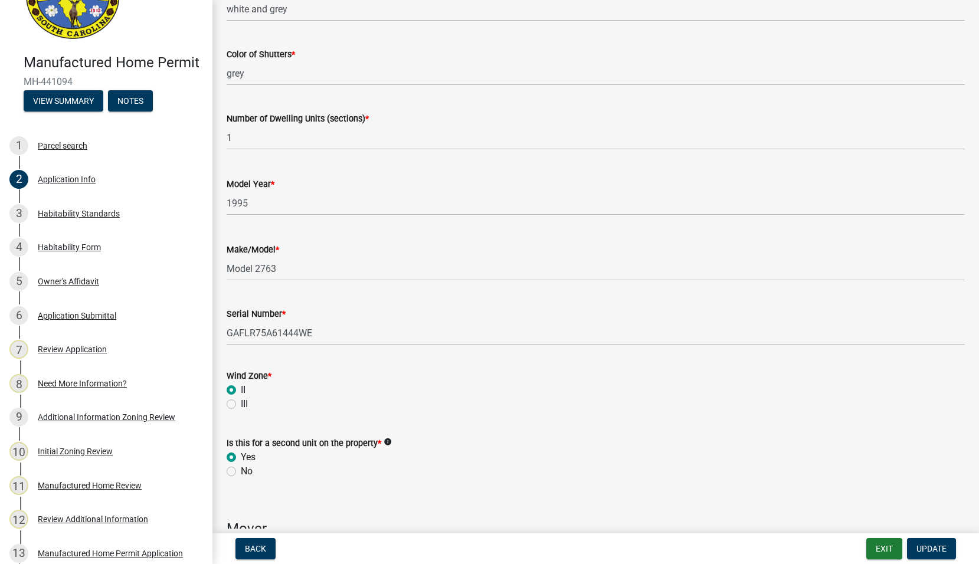
scroll to position [1678, 0]
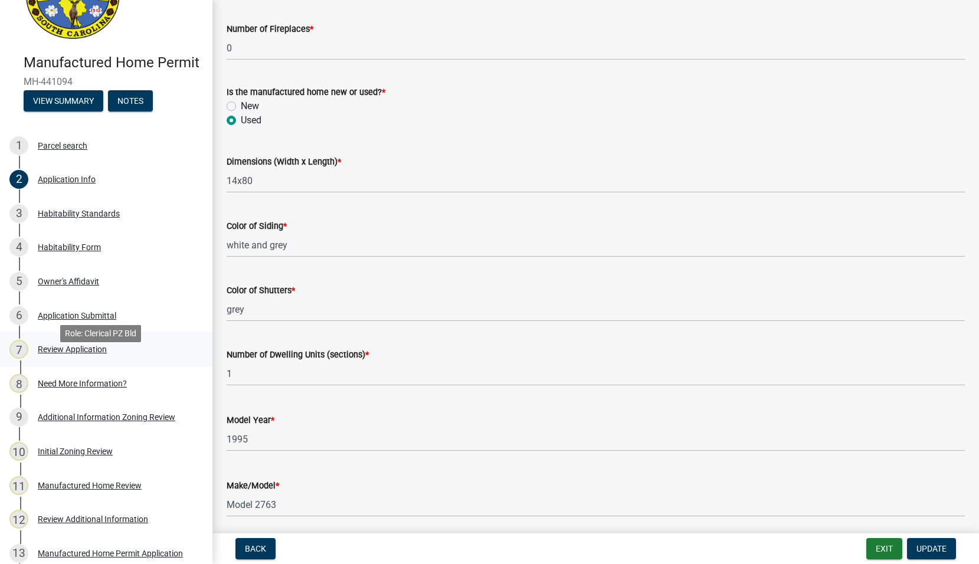
click at [91, 353] on div "Review Application" at bounding box center [72, 349] width 69 height 8
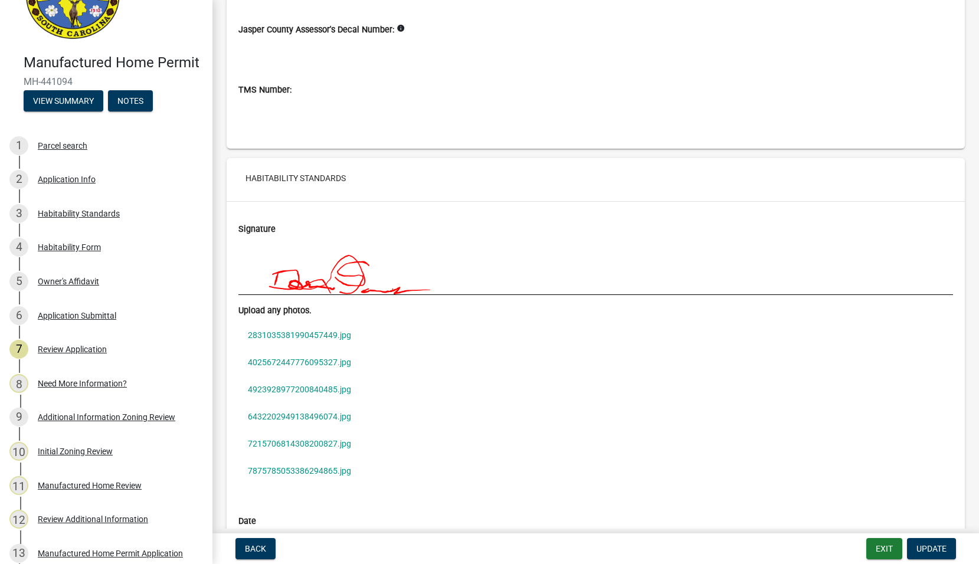
scroll to position [3600, 0]
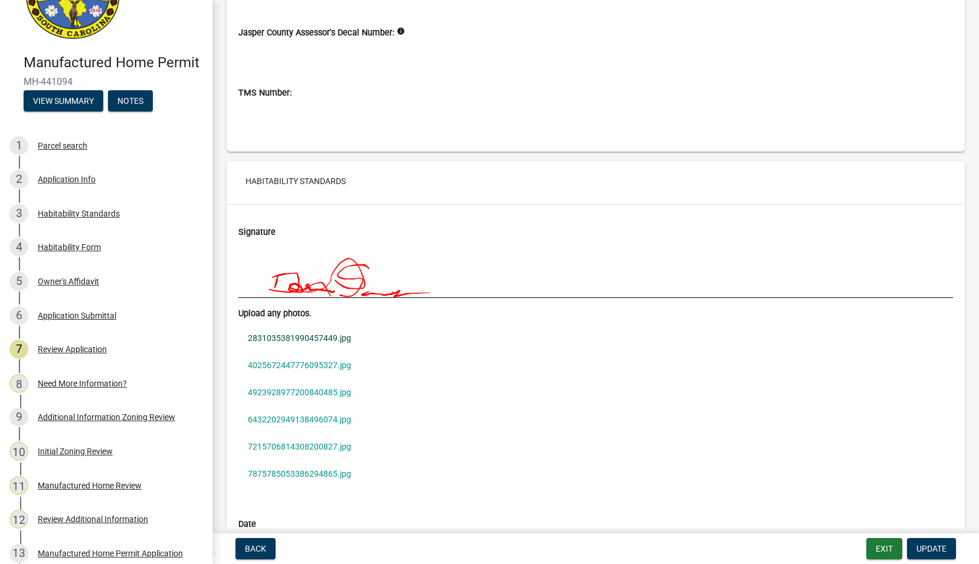
click at [312, 333] on link "2831035381990457449.jpg" at bounding box center [595, 338] width 715 height 27
click at [282, 366] on link "4025672447776095327.jpg" at bounding box center [595, 365] width 715 height 27
click at [297, 390] on link "4923928977200840485.jpg" at bounding box center [595, 392] width 715 height 27
click at [301, 415] on link "6432202949138496074.jpg" at bounding box center [595, 419] width 715 height 27
click at [333, 442] on link "7215706814308200827.jpg" at bounding box center [595, 446] width 715 height 27
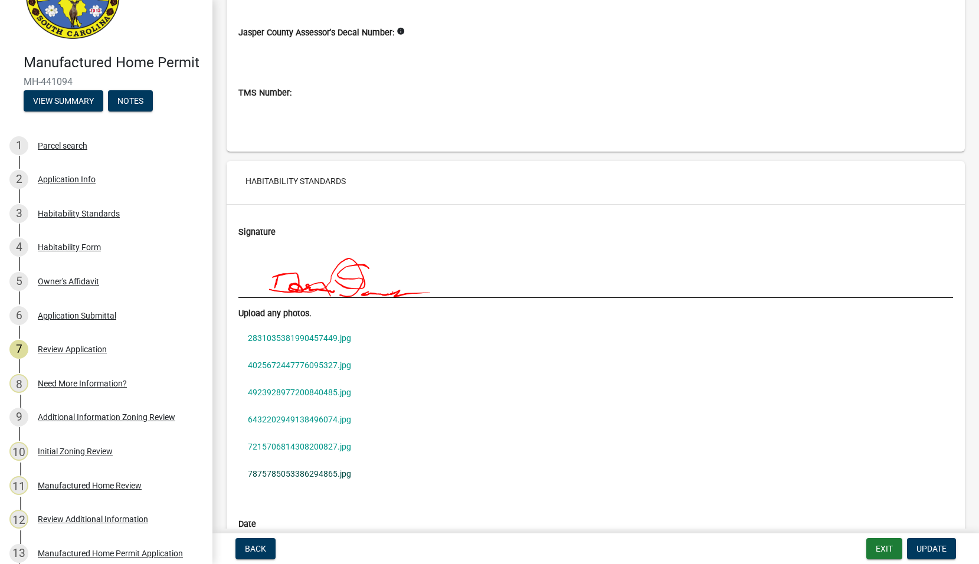
click at [293, 474] on link "7875785053386294865.jpg" at bounding box center [595, 473] width 715 height 27
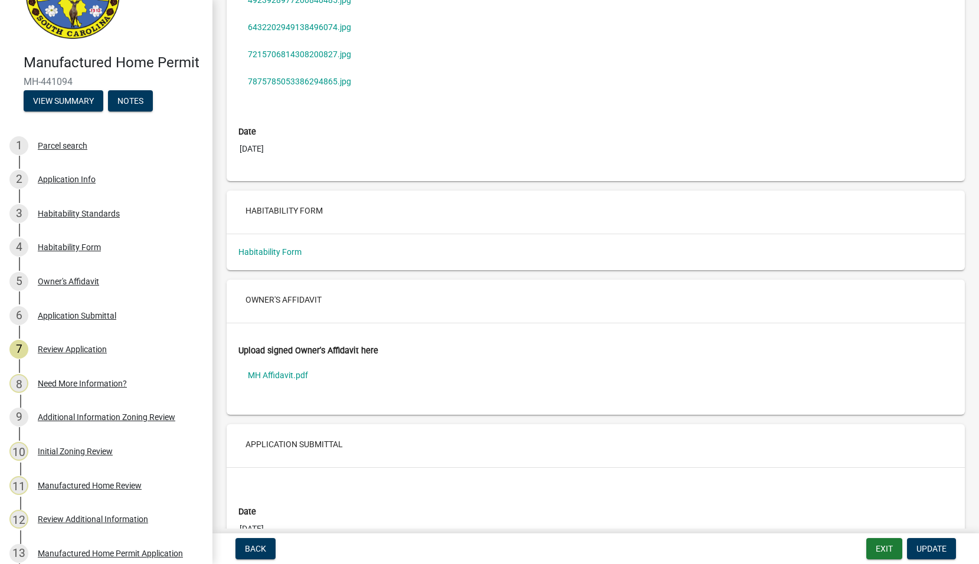
scroll to position [4013, 0]
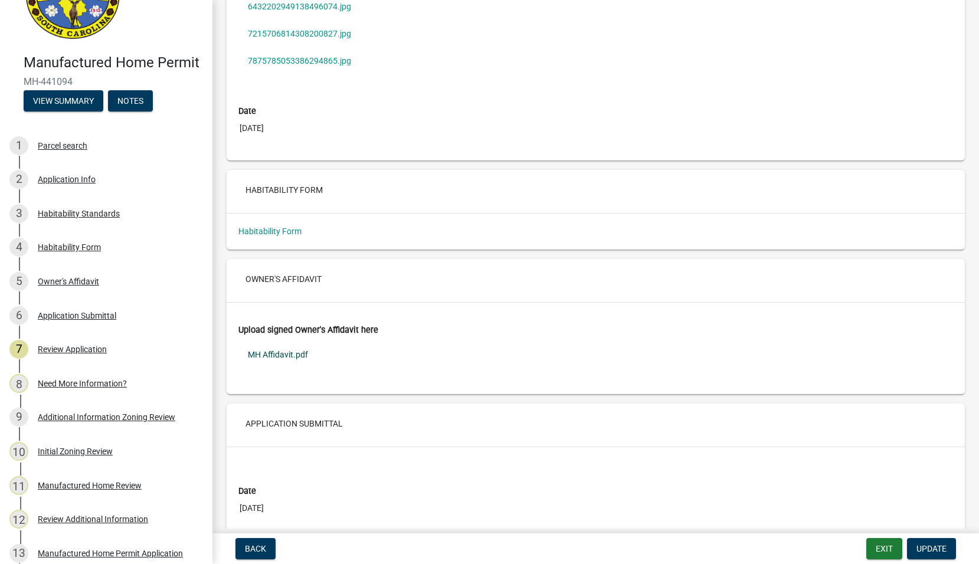
click at [276, 353] on link "MH Affidavit.pdf" at bounding box center [595, 354] width 715 height 27
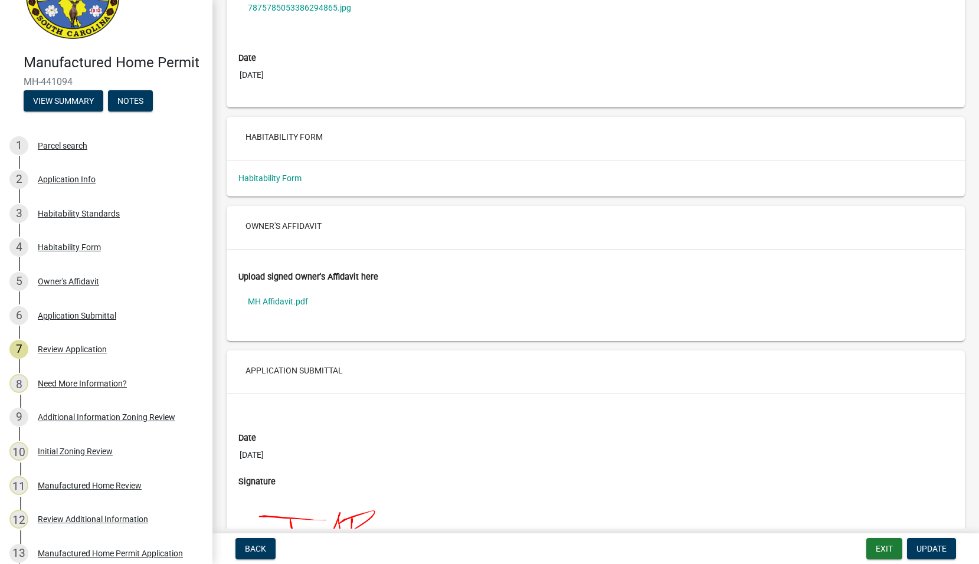
scroll to position [4221, 0]
